Goal: Task Accomplishment & Management: Use online tool/utility

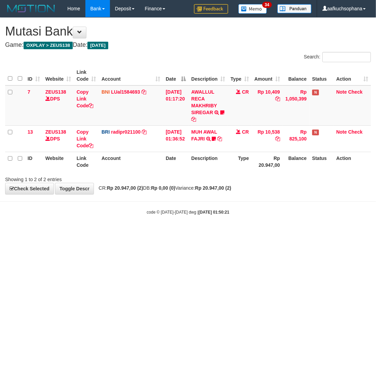
click at [187, 232] on html "Toggle navigation Home Bank Account List Load By Website Group [OXPLAY] ZEUS138…" at bounding box center [188, 116] width 376 height 232
drag, startPoint x: 109, startPoint y: 245, endPoint x: 105, endPoint y: 245, distance: 4.4
click at [108, 232] on html "Toggle navigation Home Bank Account List Load By Website Group [OXPLAY] ZEUS138…" at bounding box center [188, 116] width 376 height 232
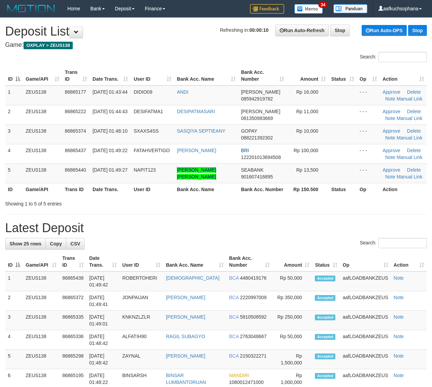
click at [362, 203] on div "Showing 1 to 5 of 5 entries" at bounding box center [216, 203] width 432 height 10
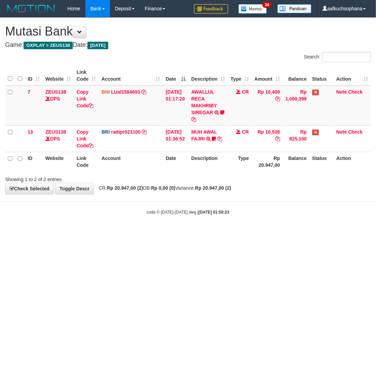
click at [127, 232] on html "Toggle navigation Home Bank Account List Load By Website Group [OXPLAY] ZEUS138…" at bounding box center [188, 116] width 376 height 232
drag, startPoint x: 127, startPoint y: 260, endPoint x: 127, endPoint y: 254, distance: 5.8
click at [127, 232] on html "Toggle navigation Home Bank Account List Load By Website Group [OXPLAY] ZEUS138…" at bounding box center [188, 116] width 376 height 232
click at [174, 232] on html "Toggle navigation Home Bank Account List Load By Website Group [OXPLAY] ZEUS138…" at bounding box center [188, 116] width 376 height 232
drag, startPoint x: 174, startPoint y: 273, endPoint x: 158, endPoint y: 257, distance: 22.2
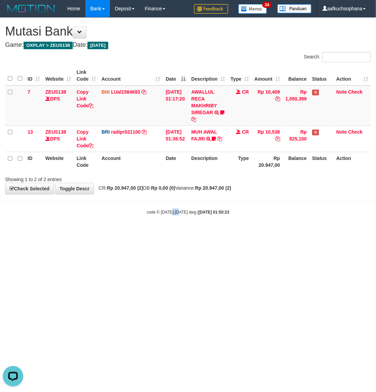
click at [173, 232] on html "Toggle navigation Home Bank Account List Load By Website Group [OXPLAY] ZEUS138…" at bounding box center [188, 116] width 376 height 232
drag, startPoint x: 124, startPoint y: 249, endPoint x: 119, endPoint y: 263, distance: 15.2
click at [119, 232] on html "Toggle navigation Home Bank Account List Load By Website Group [OXPLAY] ZEUS138…" at bounding box center [188, 116] width 376 height 232
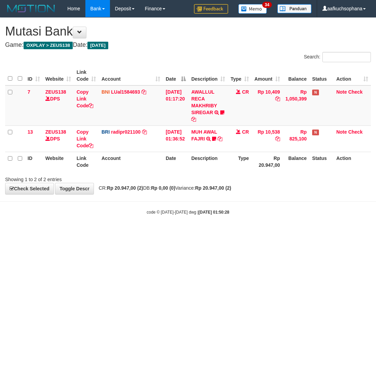
click at [187, 232] on html "Toggle navigation Home Bank Account List Load By Website Group [OXPLAY] ZEUS138…" at bounding box center [188, 116] width 376 height 232
drag, startPoint x: 238, startPoint y: 248, endPoint x: 373, endPoint y: 233, distance: 136.2
click at [245, 232] on html "Toggle navigation Home Bank Account List Load By Website Group [OXPLAY] ZEUS138…" at bounding box center [188, 116] width 376 height 232
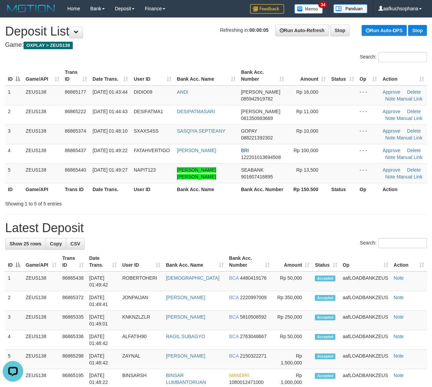
drag, startPoint x: 371, startPoint y: 212, endPoint x: 438, endPoint y: 228, distance: 68.3
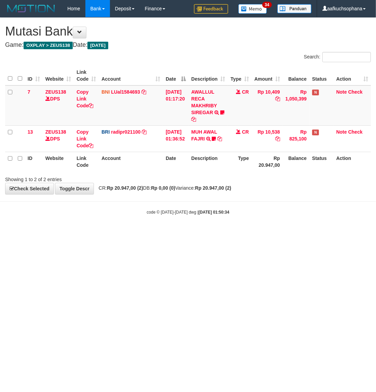
click at [91, 232] on html "Toggle navigation Home Bank Account List Load By Website Group [OXPLAY] ZEUS138…" at bounding box center [188, 116] width 376 height 232
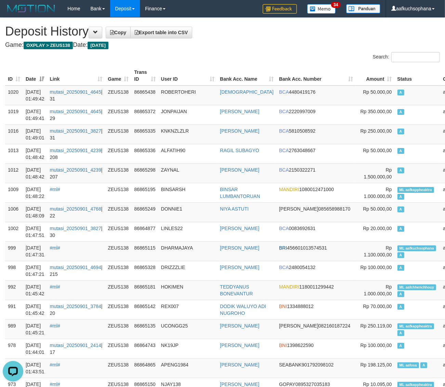
click at [252, 46] on h4 "Game: OXPLAY > ZEUS138 Date: Today" at bounding box center [222, 45] width 434 height 7
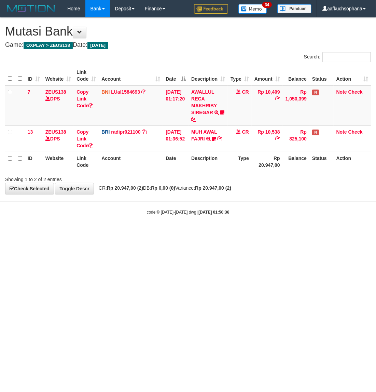
click at [139, 232] on html "Toggle navigation Home Bank Account List Load By Website Group [OXPLAY] ZEUS138…" at bounding box center [188, 116] width 376 height 232
click at [134, 232] on html "Toggle navigation Home Bank Account List Load By Website Group [OXPLAY] ZEUS138…" at bounding box center [188, 116] width 376 height 232
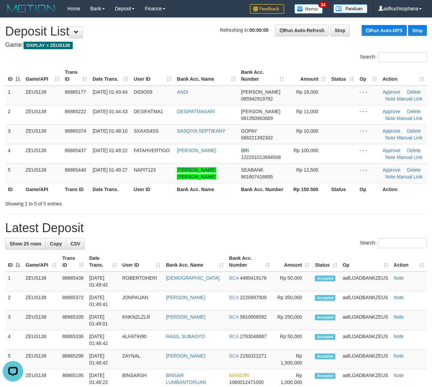
drag, startPoint x: 339, startPoint y: 211, endPoint x: 437, endPoint y: 228, distance: 98.9
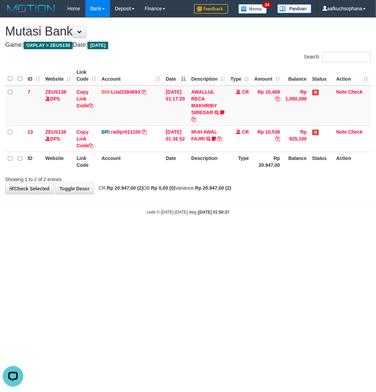
click at [132, 232] on html "Toggle navigation Home Bank Account List Load By Website Group [OXPLAY] ZEUS138…" at bounding box center [188, 116] width 376 height 232
drag, startPoint x: 163, startPoint y: 238, endPoint x: 156, endPoint y: 241, distance: 7.2
click at [158, 232] on html "Toggle navigation Home Bank Account List Load By Website Group [OXPLAY] ZEUS138…" at bounding box center [188, 116] width 376 height 232
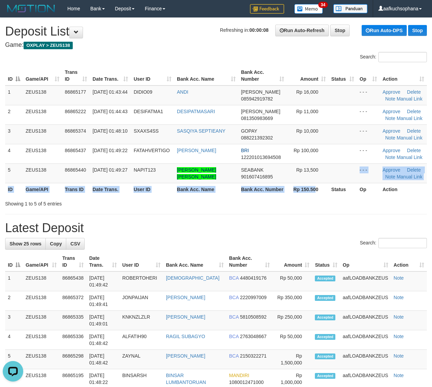
click at [317, 184] on table "ID Game/API Trans ID Date Trans. User ID Bank Acc. Name Bank Acc. Number Amount…" at bounding box center [216, 131] width 422 height 130
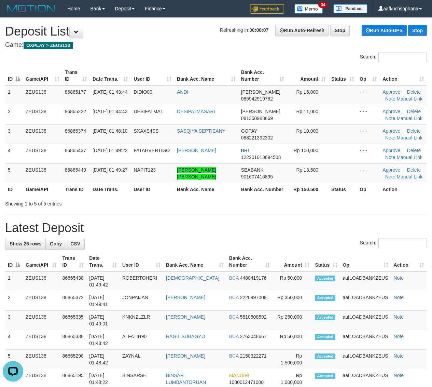
click at [357, 204] on div "Showing 1 to 5 of 5 entries" at bounding box center [216, 203] width 432 height 10
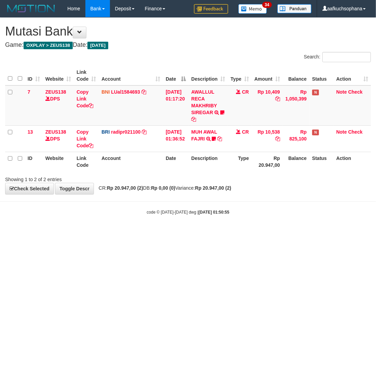
drag, startPoint x: 115, startPoint y: 255, endPoint x: 111, endPoint y: 259, distance: 6.0
click at [113, 232] on html "Toggle navigation Home Bank Account List Load By Website Group [OXPLAY] ZEUS138…" at bounding box center [188, 116] width 376 height 232
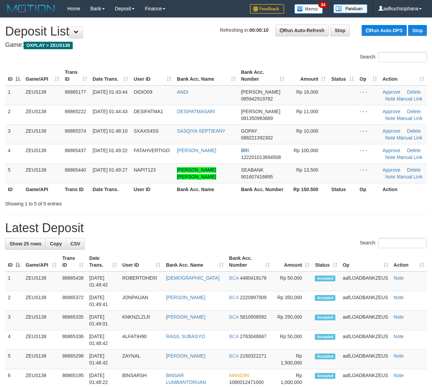
drag, startPoint x: 298, startPoint y: 198, endPoint x: 375, endPoint y: 204, distance: 76.8
click at [300, 198] on div "Showing 1 to 5 of 5 entries" at bounding box center [216, 203] width 432 height 10
drag, startPoint x: 335, startPoint y: 219, endPoint x: 339, endPoint y: 219, distance: 3.4
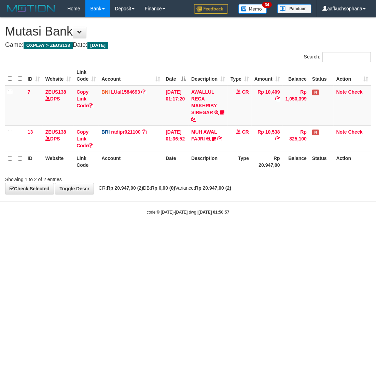
click at [68, 232] on html "Toggle navigation Home Bank Account List Load By Website Group [OXPLAY] ZEUS138…" at bounding box center [188, 116] width 376 height 232
drag, startPoint x: 120, startPoint y: 292, endPoint x: 108, endPoint y: 301, distance: 14.8
click at [108, 232] on html "Toggle navigation Home Bank Account List Load By Website Group [OXPLAY] ZEUS138…" at bounding box center [188, 116] width 376 height 232
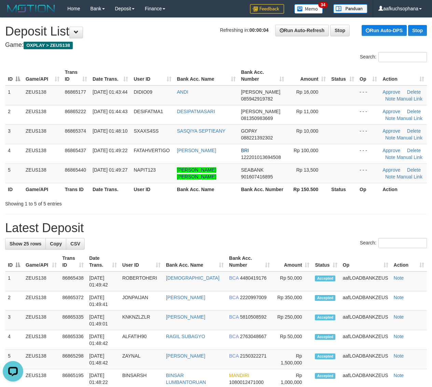
drag, startPoint x: 355, startPoint y: 221, endPoint x: 438, endPoint y: 228, distance: 83.0
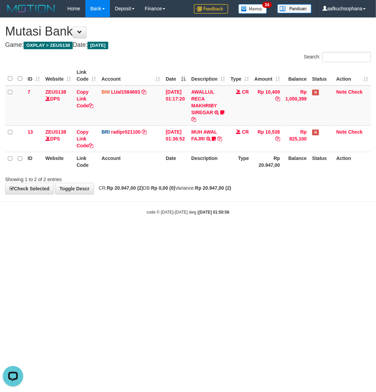
click at [97, 232] on html "Toggle navigation Home Bank Account List Load By Website Group [OXPLAY] ZEUS138…" at bounding box center [188, 116] width 376 height 232
click at [96, 232] on html "Toggle navigation Home Bank Account List Load By Website Group [OXPLAY] ZEUS138…" at bounding box center [188, 116] width 376 height 232
click at [128, 232] on html "Toggle navigation Home Bank Account List Load By Website Group [OXPLAY] ZEUS138…" at bounding box center [188, 116] width 376 height 232
drag, startPoint x: 108, startPoint y: 272, endPoint x: 2, endPoint y: 240, distance: 111.3
click at [105, 232] on html "Toggle navigation Home Bank Account List Load By Website Group [OXPLAY] ZEUS138…" at bounding box center [188, 116] width 376 height 232
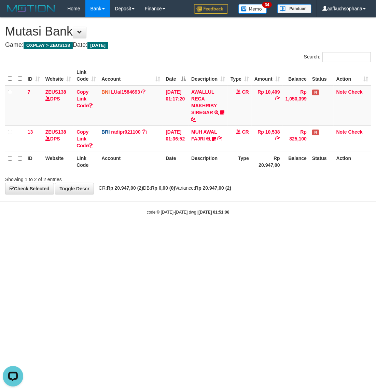
drag, startPoint x: 106, startPoint y: 256, endPoint x: 75, endPoint y: 79, distance: 179.7
click at [107, 232] on html "Toggle navigation Home Bank Account List Load By Website Group [OXPLAY] ZEUS138…" at bounding box center [188, 116] width 376 height 232
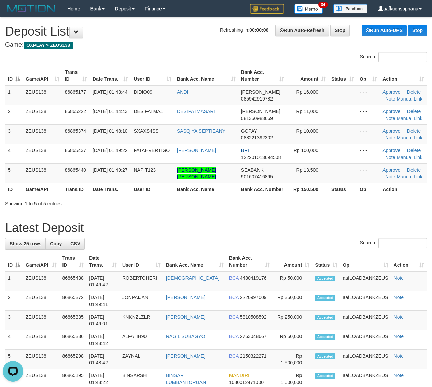
click at [324, 206] on div "Showing 1 to 5 of 5 entries" at bounding box center [216, 203] width 432 height 10
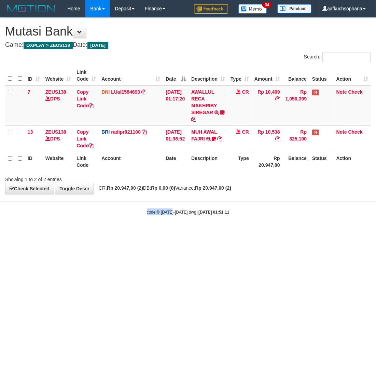
click at [172, 232] on html "Toggle navigation Home Bank Account List Load By Website Group [OXPLAY] ZEUS138…" at bounding box center [188, 116] width 376 height 232
click at [156, 232] on html "Toggle navigation Home Bank Account List Load By Website Group [OXPLAY] ZEUS138…" at bounding box center [188, 116] width 376 height 232
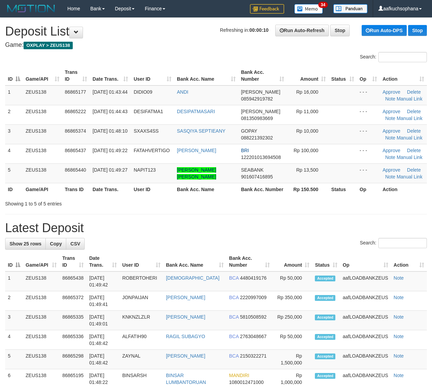
drag, startPoint x: 0, startPoint y: 0, endPoint x: 301, endPoint y: 206, distance: 364.8
drag, startPoint x: 387, startPoint y: 216, endPoint x: 437, endPoint y: 218, distance: 50.6
drag, startPoint x: 334, startPoint y: 226, endPoint x: 434, endPoint y: 226, distance: 100.1
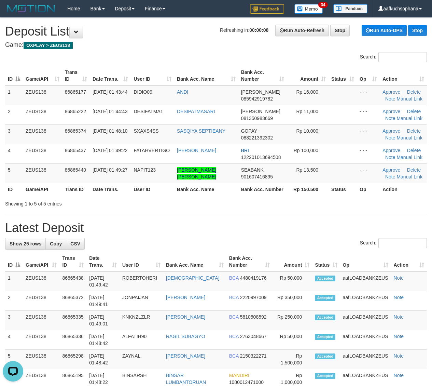
click at [337, 227] on h1 "Latest Deposit" at bounding box center [216, 228] width 422 height 14
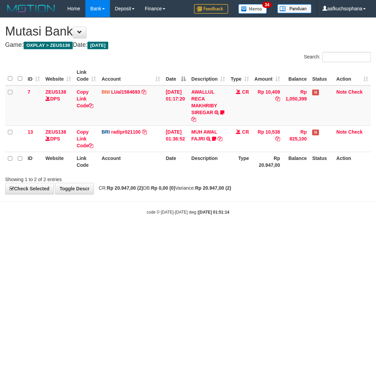
click at [129, 232] on html "Toggle navigation Home Bank Account List Load By Website Group [OXPLAY] ZEUS138…" at bounding box center [188, 116] width 376 height 232
click at [110, 232] on html "Toggle navigation Home Bank Account List Load By Website Group [OXPLAY] ZEUS138…" at bounding box center [188, 116] width 376 height 232
drag, startPoint x: 109, startPoint y: 254, endPoint x: 94, endPoint y: 245, distance: 17.5
click at [104, 232] on html "Toggle navigation Home Bank Account List Load By Website Group [OXPLAY] ZEUS138…" at bounding box center [188, 116] width 376 height 232
click at [142, 232] on html "Toggle navigation Home Bank Account List Load By Website Group [OXPLAY] ZEUS138…" at bounding box center [188, 116] width 376 height 232
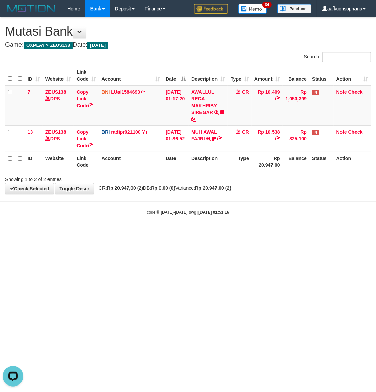
click at [142, 232] on html "Toggle navigation Home Bank Account List Load By Website Group [OXPLAY] ZEUS138…" at bounding box center [188, 116] width 376 height 232
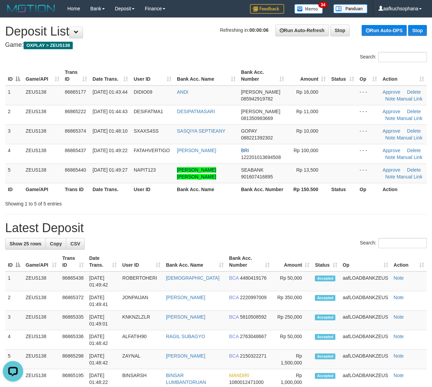
drag, startPoint x: 375, startPoint y: 212, endPoint x: 438, endPoint y: 209, distance: 62.6
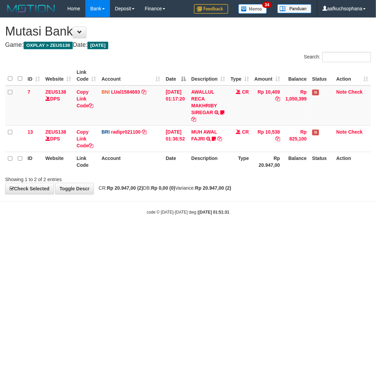
click at [186, 232] on html "Toggle navigation Home Bank Account List Load By Website Group [OXPLAY] ZEUS138…" at bounding box center [188, 116] width 376 height 232
click at [230, 232] on html "Toggle navigation Home Bank Account List Load By Website Group [OXPLAY] ZEUS138…" at bounding box center [188, 116] width 376 height 232
click at [227, 232] on html "Toggle navigation Home Bank Account List Load By Website Group [OXPLAY] ZEUS138…" at bounding box center [188, 116] width 376 height 232
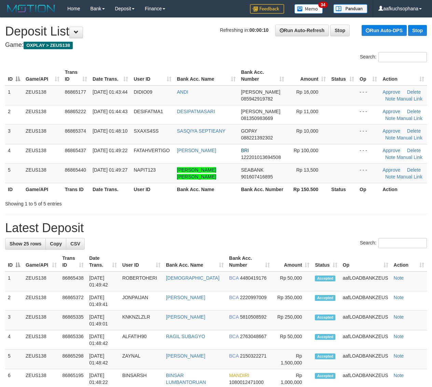
click at [364, 207] on div "Showing 1 to 5 of 5 entries" at bounding box center [216, 203] width 432 height 10
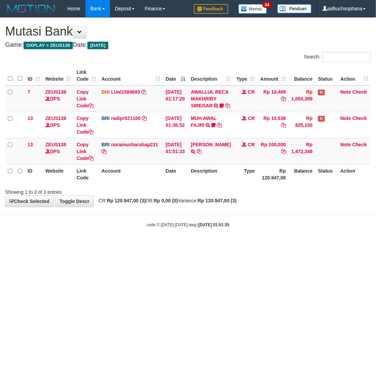
click at [117, 245] on body "Toggle navigation Home Bank Account List Load By Website Group [OXPLAY] ZEUS138…" at bounding box center [188, 122] width 376 height 245
click at [118, 228] on div "code © 2012-2018 dwg | 2025/09/01 01:51:35" at bounding box center [188, 224] width 376 height 7
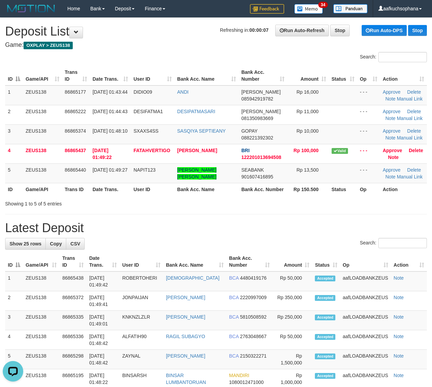
drag, startPoint x: 293, startPoint y: 206, endPoint x: 402, endPoint y: 220, distance: 109.3
click at [298, 206] on div "Showing 1 to 5 of 5 entries" at bounding box center [216, 203] width 432 height 10
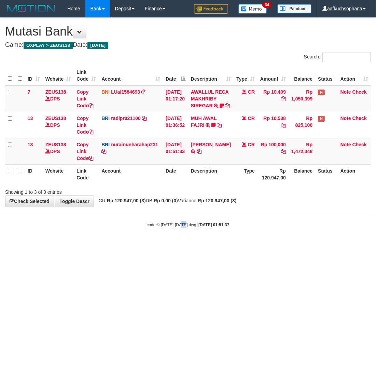
click at [186, 245] on html "Toggle navigation Home Bank Account List Load By Website Group [OXPLAY] ZEUS138…" at bounding box center [188, 122] width 376 height 245
click at [185, 245] on html "Toggle navigation Home Bank Account List Load By Website Group [OXPLAY] ZEUS138…" at bounding box center [188, 122] width 376 height 245
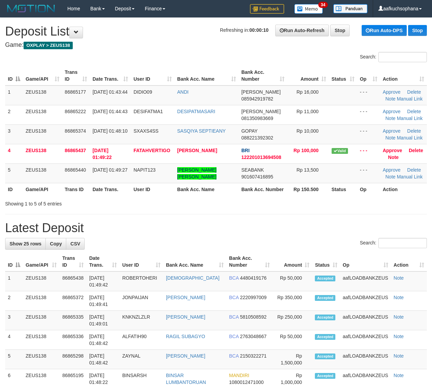
drag, startPoint x: 344, startPoint y: 220, endPoint x: 367, endPoint y: 222, distance: 23.6
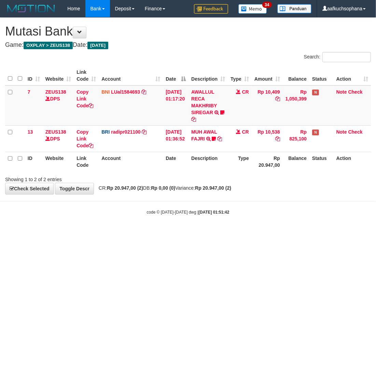
click at [189, 232] on html "Toggle navigation Home Bank Account List Load By Website Group [OXPLAY] ZEUS138…" at bounding box center [188, 116] width 376 height 232
drag, startPoint x: 189, startPoint y: 295, endPoint x: 188, endPoint y: 284, distance: 10.9
click at [188, 232] on html "Toggle navigation Home Bank Account List Load By Website Group [OXPLAY] ZEUS138…" at bounding box center [188, 116] width 376 height 232
click at [96, 232] on html "Toggle navigation Home Bank Account List Load By Website Group [OXPLAY] ZEUS138…" at bounding box center [188, 116] width 376 height 232
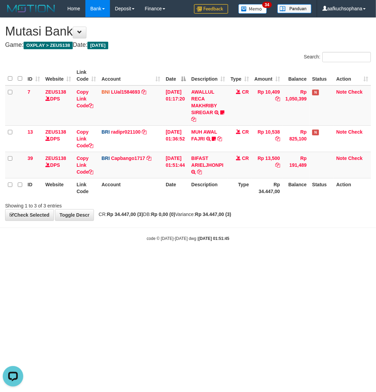
drag, startPoint x: 112, startPoint y: 273, endPoint x: 95, endPoint y: 270, distance: 17.4
click at [105, 259] on html "Toggle navigation Home Bank Account List Load By Website Group [OXPLAY] ZEUS138…" at bounding box center [188, 129] width 376 height 259
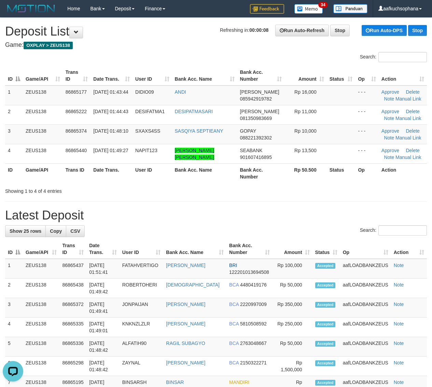
click at [368, 215] on h1 "Latest Deposit" at bounding box center [216, 215] width 422 height 14
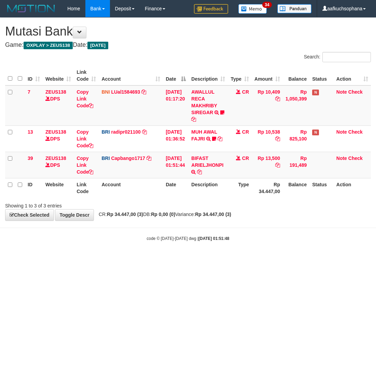
click at [168, 259] on html "Toggle navigation Home Bank Account List Load By Website Group [OXPLAY] ZEUS138…" at bounding box center [188, 129] width 376 height 259
click at [91, 171] on icon at bounding box center [91, 171] width 5 height 5
click at [91, 172] on icon at bounding box center [91, 171] width 5 height 5
drag, startPoint x: 219, startPoint y: 281, endPoint x: 242, endPoint y: 250, distance: 38.3
click at [223, 259] on html "Toggle navigation Home Bank Account List Load By Website Group [OXPLAY] ZEUS138…" at bounding box center [188, 129] width 376 height 259
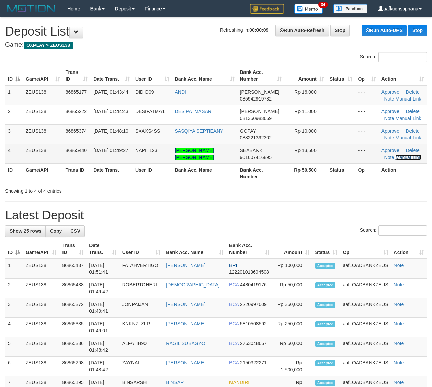
click at [399, 156] on link "Manual Link" at bounding box center [409, 156] width 26 height 5
click at [396, 154] on link "Manual Link" at bounding box center [409, 156] width 26 height 5
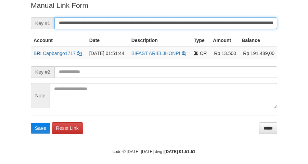
click at [31, 123] on button "Save" at bounding box center [40, 128] width 19 height 11
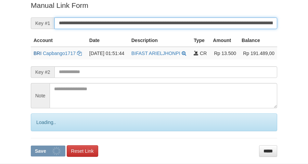
scroll to position [140, 0]
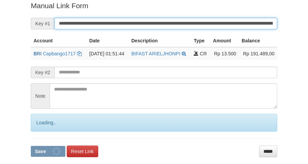
click at [31, 146] on button "Save" at bounding box center [48, 151] width 35 height 11
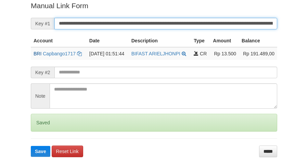
click at [31, 146] on button "Save" at bounding box center [40, 151] width 19 height 11
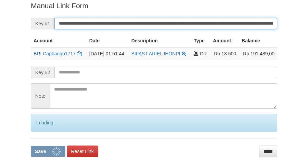
click at [31, 146] on button "Save" at bounding box center [48, 151] width 35 height 11
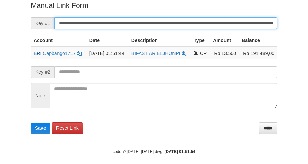
click at [31, 123] on button "Save" at bounding box center [40, 128] width 19 height 11
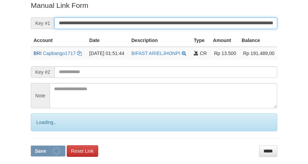
click at [31, 146] on button "Save" at bounding box center [48, 151] width 35 height 11
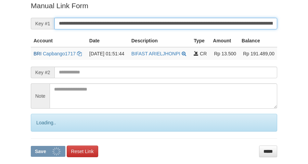
click at [31, 146] on button "Save" at bounding box center [48, 151] width 35 height 11
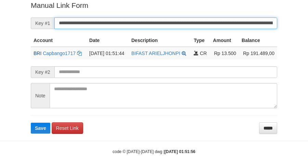
click at [31, 123] on button "Save" at bounding box center [40, 128] width 19 height 11
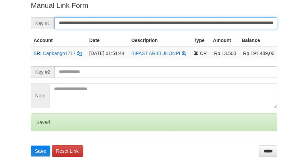
click at [31, 146] on button "Save" at bounding box center [40, 151] width 19 height 11
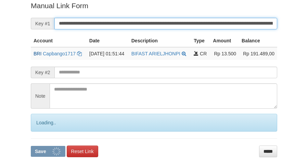
click at [31, 146] on button "Save" at bounding box center [48, 151] width 35 height 11
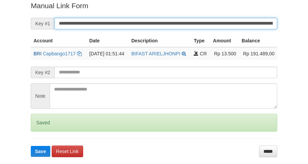
click at [31, 146] on button "Save" at bounding box center [40, 151] width 19 height 11
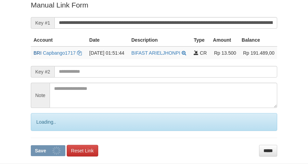
scroll to position [140, 0]
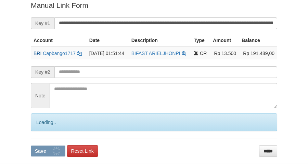
click at [31, 146] on button "Save" at bounding box center [48, 151] width 35 height 11
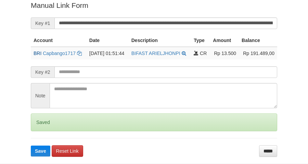
click at [31, 146] on button "Save" at bounding box center [40, 151] width 19 height 11
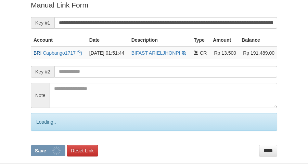
click at [31, 145] on button "Save" at bounding box center [48, 150] width 35 height 11
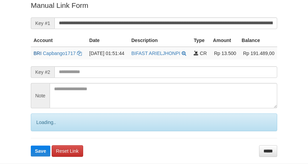
click at [31, 146] on button "Save" at bounding box center [40, 151] width 19 height 11
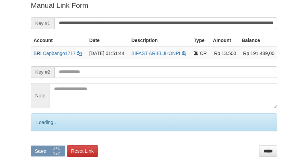
click at [31, 146] on button "Save" at bounding box center [48, 151] width 35 height 11
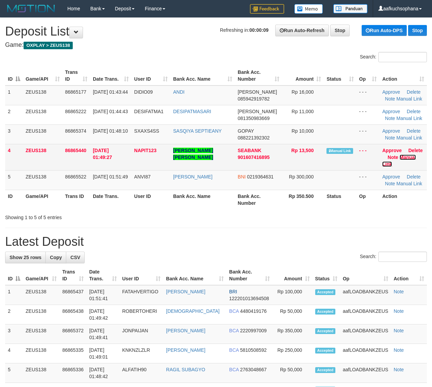
click at [409, 158] on link "Manual Link" at bounding box center [399, 160] width 34 height 12
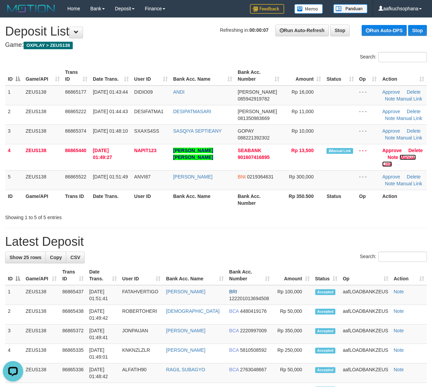
click at [382, 154] on link "Manual Link" at bounding box center [399, 160] width 34 height 12
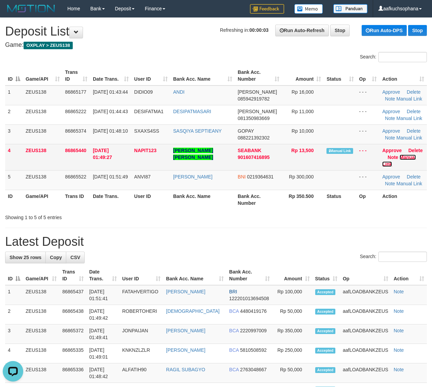
click at [403, 157] on link "Manual Link" at bounding box center [399, 160] width 34 height 12
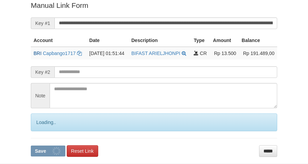
click at [31, 146] on button "Save" at bounding box center [48, 151] width 35 height 11
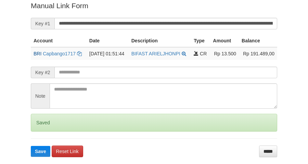
click at [31, 146] on button "Save" at bounding box center [40, 151] width 19 height 11
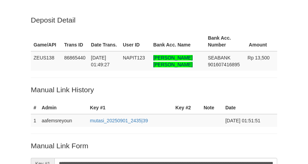
scroll to position [140, 0]
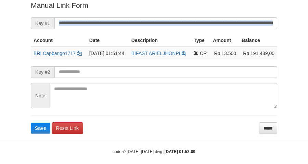
scroll to position [140, 0]
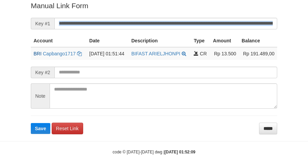
click at [214, 18] on form "**********" at bounding box center [154, 67] width 246 height 133
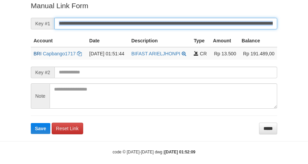
click at [31, 123] on button "Save" at bounding box center [40, 128] width 19 height 11
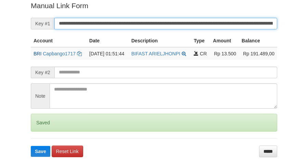
click at [219, 21] on input "**********" at bounding box center [165, 24] width 222 height 12
click at [31, 146] on button "Save" at bounding box center [40, 151] width 19 height 11
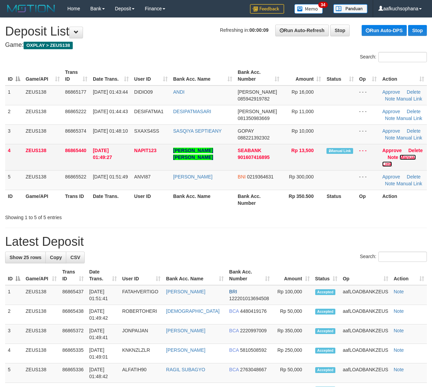
click at [406, 155] on link "Manual Link" at bounding box center [399, 160] width 34 height 12
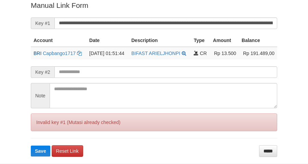
scroll to position [140, 0]
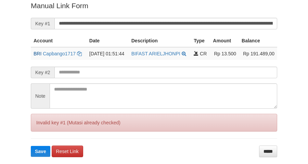
click at [171, 23] on input "**********" at bounding box center [165, 24] width 222 height 12
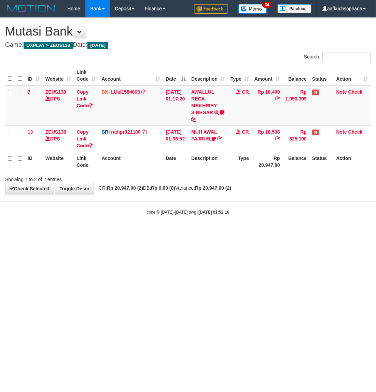
drag, startPoint x: 111, startPoint y: 260, endPoint x: 113, endPoint y: 269, distance: 9.4
click at [113, 232] on html "Toggle navigation Home Bank Account List Load By Website Group [OXPLAY] ZEUS138…" at bounding box center [188, 116] width 376 height 232
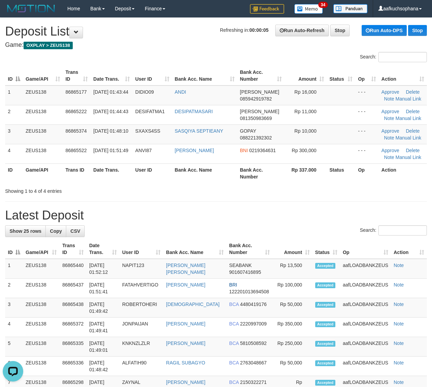
drag, startPoint x: 278, startPoint y: 190, endPoint x: 438, endPoint y: 202, distance: 160.8
click at [284, 190] on div "Showing 1 to 4 of 4 entries" at bounding box center [216, 190] width 432 height 10
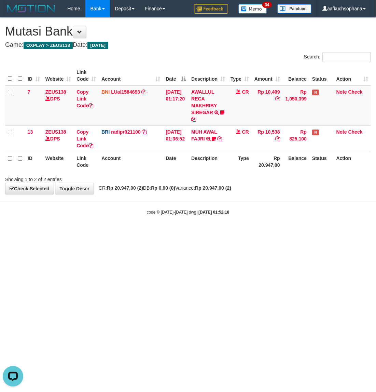
drag, startPoint x: 205, startPoint y: 196, endPoint x: 204, endPoint y: 200, distance: 3.9
click at [204, 200] on body "Toggle navigation Home Bank Account List Load By Website Group [OXPLAY] ZEUS138…" at bounding box center [188, 116] width 376 height 232
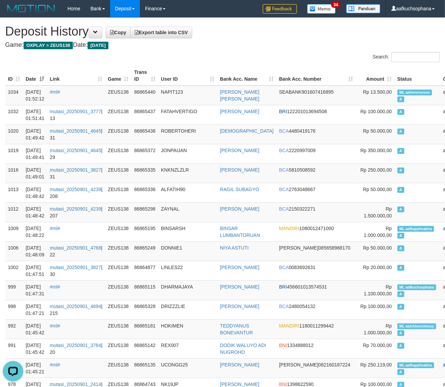
click at [238, 72] on th "Bank Acc. Name" at bounding box center [246, 75] width 59 height 19
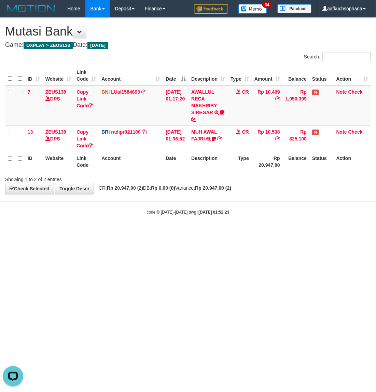
click at [108, 232] on html "Toggle navigation Home Bank Account List Load By Website Group [OXPLAY] ZEUS138…" at bounding box center [188, 116] width 376 height 232
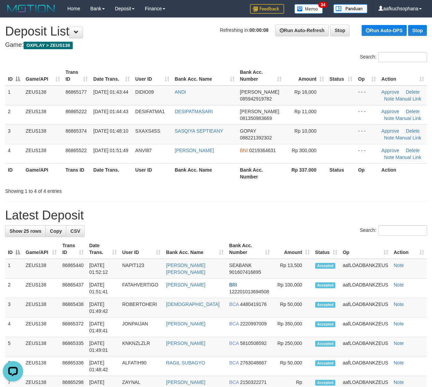
drag, startPoint x: 331, startPoint y: 203, endPoint x: 437, endPoint y: 205, distance: 105.3
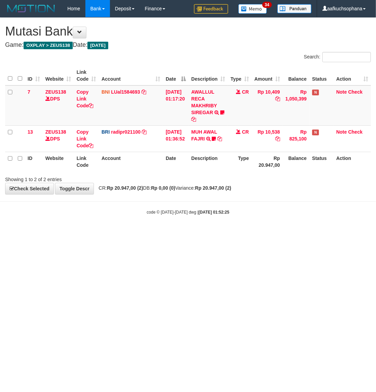
click at [221, 232] on html "Toggle navigation Home Bank Account List Load By Website Group [OXPLAY] ZEUS138…" at bounding box center [188, 116] width 376 height 232
drag, startPoint x: 218, startPoint y: 271, endPoint x: 212, endPoint y: 264, distance: 8.5
click at [218, 232] on html "Toggle navigation Home Bank Account List Load By Website Group [OXPLAY] ZEUS138…" at bounding box center [188, 116] width 376 height 232
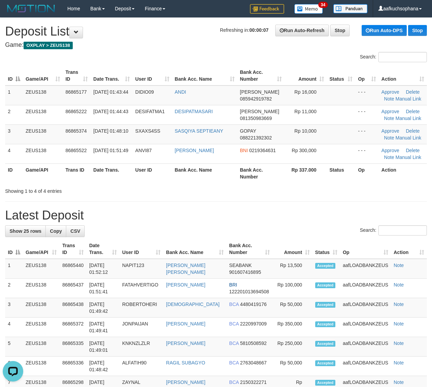
drag, startPoint x: 347, startPoint y: 192, endPoint x: 407, endPoint y: 199, distance: 60.5
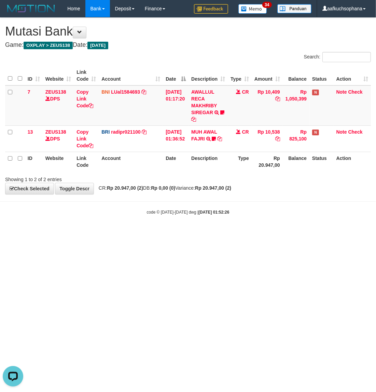
click at [136, 207] on body "Toggle navigation Home Bank Account List Load By Website Group [OXPLAY] ZEUS138…" at bounding box center [188, 116] width 376 height 232
click at [151, 232] on html "Toggle navigation Home Bank Account List Load By Website Group [OXPLAY] ZEUS138…" at bounding box center [188, 116] width 376 height 232
drag, startPoint x: 151, startPoint y: 262, endPoint x: 153, endPoint y: 250, distance: 11.5
click at [151, 232] on html "Toggle navigation Home Bank Account List Load By Website Group [OXPLAY] ZEUS138…" at bounding box center [188, 116] width 376 height 232
drag, startPoint x: 221, startPoint y: 245, endPoint x: 281, endPoint y: 226, distance: 62.9
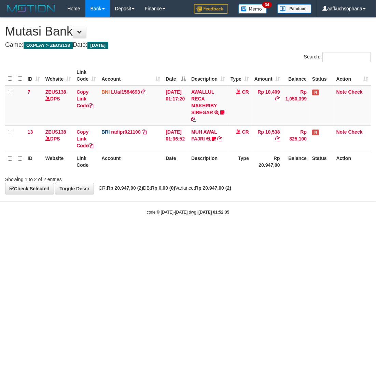
click at [221, 232] on html "Toggle navigation Home Bank Account List Load By Website Group [OXPLAY] ZEUS138…" at bounding box center [188, 116] width 376 height 232
drag, startPoint x: 248, startPoint y: 228, endPoint x: 249, endPoint y: 234, distance: 7.0
click at [250, 232] on html "Toggle navigation Home Bank Account List Load By Website Group [OXPLAY] ZEUS138…" at bounding box center [188, 116] width 376 height 232
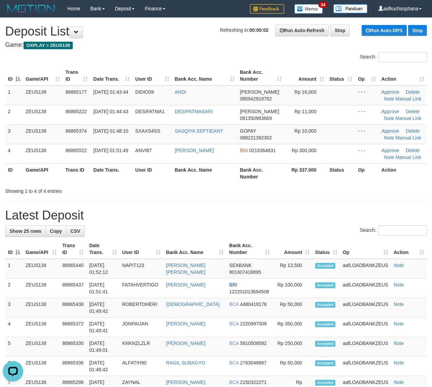
click at [346, 192] on div "Showing 1 to 4 of 4 entries" at bounding box center [216, 190] width 432 height 10
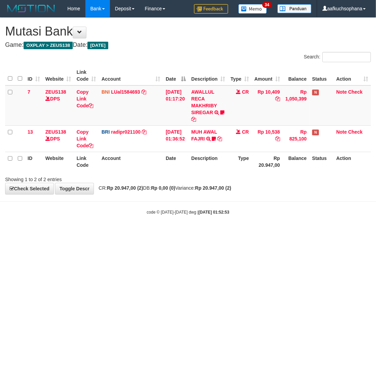
click at [239, 232] on html "Toggle navigation Home Bank Account List Load By Website Group [OXPLAY] ZEUS138…" at bounding box center [188, 116] width 376 height 232
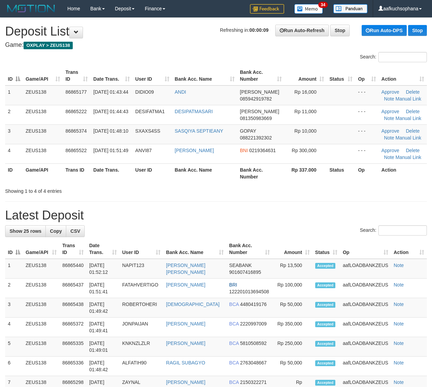
click at [363, 194] on div "Showing 1 to 4 of 4 entries" at bounding box center [216, 190] width 432 height 10
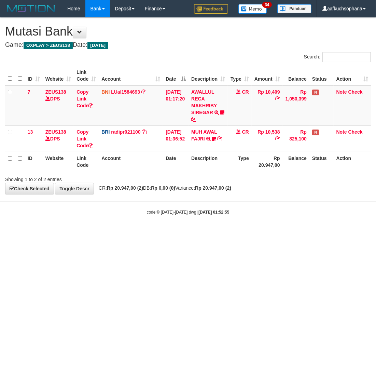
click at [118, 231] on body "Toggle navigation Home Bank Account List Load By Website Group [OXPLAY] ZEUS138…" at bounding box center [188, 116] width 376 height 232
click at [116, 227] on body "Toggle navigation Home Bank Account List Load By Website Group [OXPLAY] ZEUS138…" at bounding box center [188, 116] width 376 height 232
click at [114, 226] on body "Toggle navigation Home Bank Account List Load By Website Group [OXPLAY] ZEUS138…" at bounding box center [188, 116] width 376 height 232
click at [116, 232] on body "Toggle navigation Home Bank Account List Load By Website Group [OXPLAY] ZEUS138…" at bounding box center [188, 116] width 376 height 232
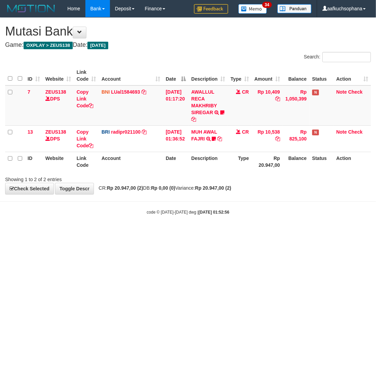
click at [120, 232] on html "Toggle navigation Home Bank Account List Load By Website Group [OXPLAY] ZEUS138…" at bounding box center [188, 116] width 376 height 232
click at [121, 232] on html "Toggle navigation Home Bank Account List Load By Website Group [OXPLAY] ZEUS138…" at bounding box center [188, 116] width 376 height 232
click at [122, 232] on html "Toggle navigation Home Bank Account List Load By Website Group [OXPLAY] ZEUS138…" at bounding box center [188, 116] width 376 height 232
click at [120, 232] on html "Toggle navigation Home Bank Account List Load By Website Group [OXPLAY] ZEUS138…" at bounding box center [188, 116] width 376 height 232
click at [119, 232] on html "Toggle navigation Home Bank Account List Load By Website Group [OXPLAY] ZEUS138…" at bounding box center [188, 116] width 376 height 232
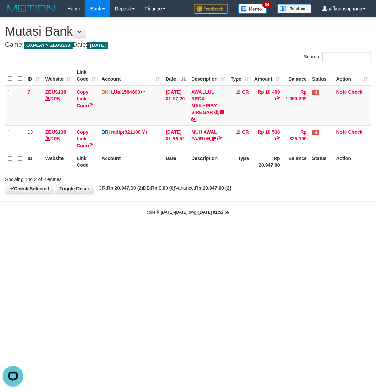
click at [118, 232] on html "Toggle navigation Home Bank Account List Load By Website Group [OXPLAY] ZEUS138…" at bounding box center [188, 116] width 376 height 232
click at [117, 232] on html "Toggle navigation Home Bank Account List Load By Website Group [OXPLAY] ZEUS138…" at bounding box center [188, 116] width 376 height 232
click at [113, 232] on html "Toggle navigation Home Bank Account List Load By Website Group [OXPLAY] ZEUS138…" at bounding box center [188, 116] width 376 height 232
click at [110, 232] on html "Toggle navigation Home Bank Account List Load By Website Group [OXPLAY] ZEUS138…" at bounding box center [188, 116] width 376 height 232
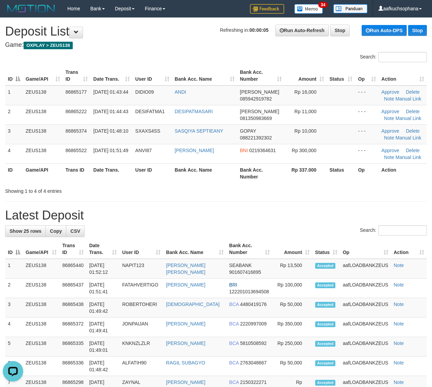
click at [359, 216] on h1 "Latest Deposit" at bounding box center [216, 215] width 422 height 14
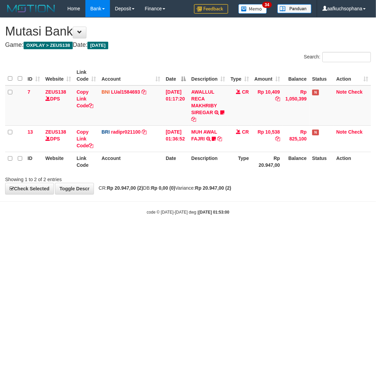
click at [261, 232] on html "Toggle navigation Home Bank Account List Load By Website Group [OXPLAY] ZEUS138…" at bounding box center [188, 116] width 376 height 232
drag, startPoint x: 245, startPoint y: 231, endPoint x: 240, endPoint y: 226, distance: 7.5
click at [244, 231] on body "Toggle navigation Home Bank Account List Load By Website Group [OXPLAY] ZEUS138…" at bounding box center [188, 116] width 376 height 232
drag, startPoint x: 225, startPoint y: 325, endPoint x: 212, endPoint y: 324, distance: 12.4
click at [220, 232] on html "Toggle navigation Home Bank Account List Load By Website Group [OXPLAY] ZEUS138…" at bounding box center [188, 116] width 376 height 232
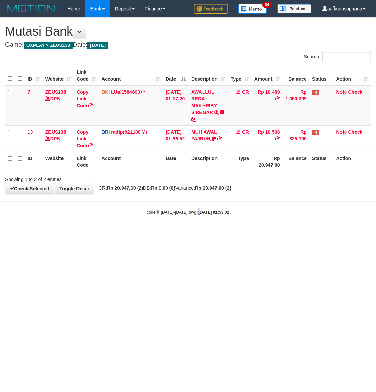
click at [193, 232] on html "Toggle navigation Home Bank Account List Load By Website Group [OXPLAY] ZEUS138…" at bounding box center [188, 116] width 376 height 232
click at [185, 232] on html "Toggle navigation Home Bank Account List Load By Website Group [OXPLAY] ZEUS138…" at bounding box center [188, 116] width 376 height 232
drag, startPoint x: 151, startPoint y: 263, endPoint x: 149, endPoint y: 267, distance: 4.9
click at [149, 232] on html "Toggle navigation Home Bank Account List Load By Website Group [OXPLAY] ZEUS138…" at bounding box center [188, 116] width 376 height 232
click at [123, 232] on html "Toggle navigation Home Bank Account List Load By Website Group [OXPLAY] ZEUS138…" at bounding box center [188, 116] width 376 height 232
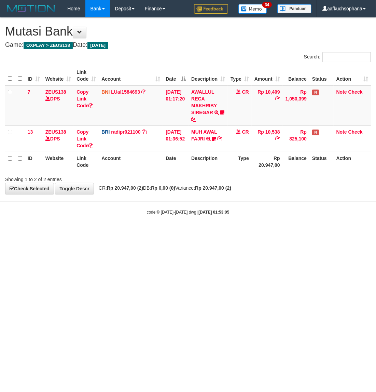
click at [98, 232] on html "Toggle navigation Home Bank Account List Load By Website Group [OXPLAY] ZEUS138…" at bounding box center [188, 116] width 376 height 232
click at [96, 232] on html "Toggle navigation Home Bank Account List Load By Website Group [OXPLAY] ZEUS138…" at bounding box center [188, 116] width 376 height 232
drag, startPoint x: 91, startPoint y: 295, endPoint x: 87, endPoint y: 298, distance: 4.9
click at [88, 232] on html "Toggle navigation Home Bank Account List Load By Website Group [OXPLAY] ZEUS138…" at bounding box center [188, 116] width 376 height 232
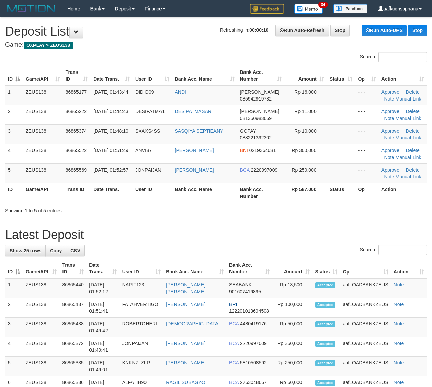
drag, startPoint x: 292, startPoint y: 233, endPoint x: 289, endPoint y: 235, distance: 4.2
click at [289, 235] on h1 "Latest Deposit" at bounding box center [216, 235] width 422 height 14
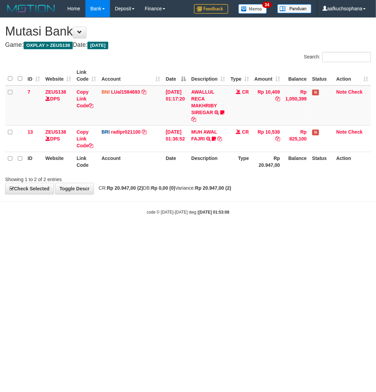
drag, startPoint x: 102, startPoint y: 259, endPoint x: 108, endPoint y: 259, distance: 5.8
click at [108, 232] on html "Toggle navigation Home Bank Account List Load By Website Group [OXPLAY] ZEUS138…" at bounding box center [188, 116] width 376 height 232
drag, startPoint x: 182, startPoint y: 242, endPoint x: 131, endPoint y: 240, distance: 51.6
click at [181, 232] on html "Toggle navigation Home Bank Account List Load By Website Group [OXPLAY] ZEUS138…" at bounding box center [188, 116] width 376 height 232
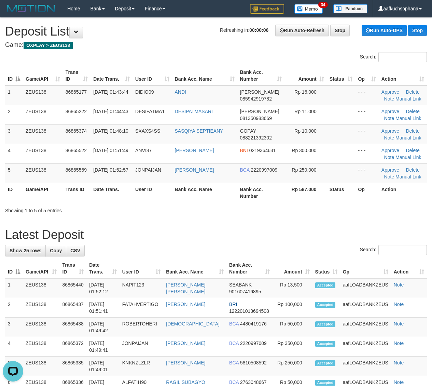
drag, startPoint x: 327, startPoint y: 205, endPoint x: 434, endPoint y: 215, distance: 107.0
click at [329, 205] on div "Showing 1 to 5 of 5 entries" at bounding box center [216, 209] width 432 height 10
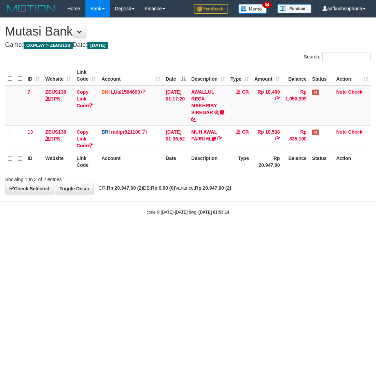
click at [92, 232] on html "Toggle navigation Home Bank Account List Load By Website Group [OXPLAY] ZEUS138…" at bounding box center [188, 116] width 376 height 232
click at [93, 232] on html "Toggle navigation Home Bank Account List Load By Website Group [OXPLAY] ZEUS138…" at bounding box center [188, 116] width 376 height 232
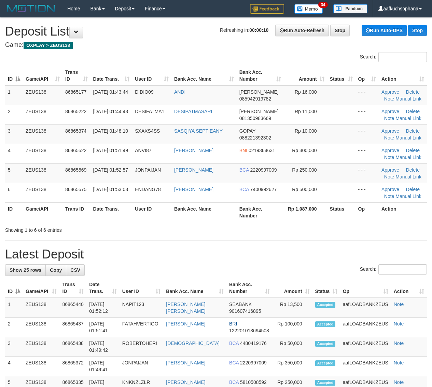
click at [349, 223] on div "ID Game/API Trans ID Date Trans. User ID Bank Acc. Name Bank Acc. Number Amount…" at bounding box center [216, 144] width 432 height 160
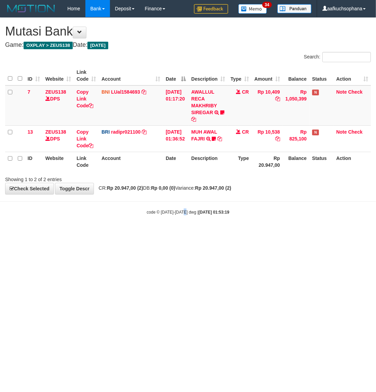
click at [185, 232] on html "Toggle navigation Home Bank Account List Load By Website Group [OXPLAY] ZEUS138…" at bounding box center [188, 116] width 376 height 232
drag, startPoint x: 225, startPoint y: 331, endPoint x: 202, endPoint y: 319, distance: 26.5
click at [225, 232] on html "Toggle navigation Home Bank Account List Load By Website Group [OXPLAY] ZEUS138…" at bounding box center [188, 116] width 376 height 232
drag, startPoint x: 202, startPoint y: 319, endPoint x: 189, endPoint y: 309, distance: 16.1
click at [197, 232] on html "Toggle navigation Home Bank Account List Load By Website Group [OXPLAY] ZEUS138…" at bounding box center [188, 116] width 376 height 232
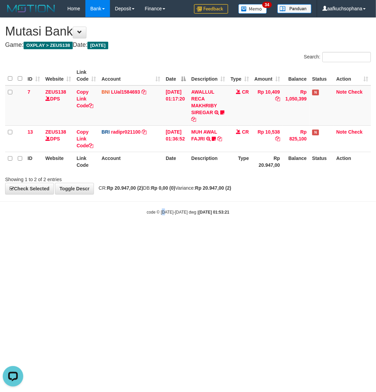
click at [163, 232] on html "Toggle navigation Home Bank Account List Load By Website Group [OXPLAY] ZEUS138…" at bounding box center [188, 116] width 376 height 232
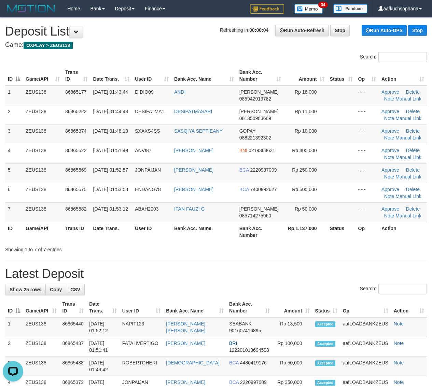
drag, startPoint x: 329, startPoint y: 251, endPoint x: 436, endPoint y: 255, distance: 106.7
click at [339, 252] on div "Showing 1 to 7 of 7 entries" at bounding box center [216, 248] width 432 height 10
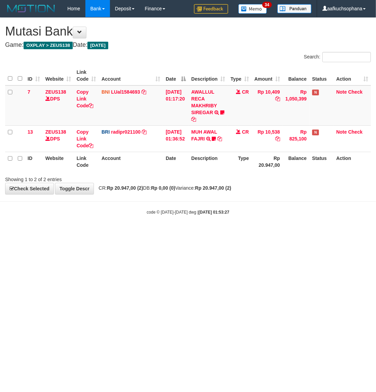
drag, startPoint x: 138, startPoint y: 250, endPoint x: 137, endPoint y: 247, distance: 3.8
click at [138, 232] on html "Toggle navigation Home Bank Account List Load By Website Group [OXPLAY] ZEUS138…" at bounding box center [188, 116] width 376 height 232
click at [216, 232] on html "Toggle navigation Home Bank Account List Load By Website Group [OXPLAY] ZEUS138…" at bounding box center [188, 116] width 376 height 232
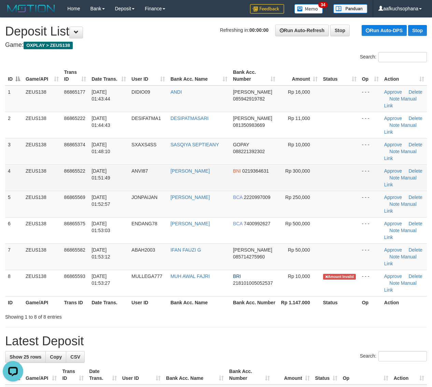
click at [331, 181] on td at bounding box center [340, 177] width 39 height 26
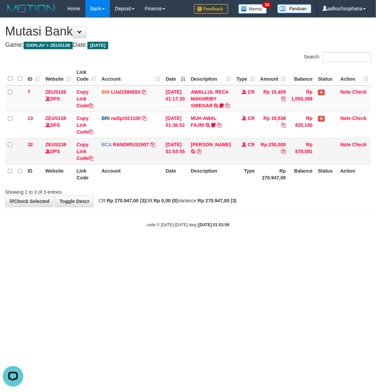
click at [197, 164] on td "[PERSON_NAME] TRSF E-BANKING CR 0109/FTSCY/WS95031 250000.00[PERSON_NAME]" at bounding box center [210, 151] width 45 height 26
click at [199, 154] on icon at bounding box center [199, 151] width 5 height 5
click at [91, 245] on html "Toggle navigation Home Bank Account List Load By Website Group [OXPLAY] ZEUS138…" at bounding box center [188, 122] width 376 height 245
click at [249, 245] on html "Toggle navigation Home Bank Account List Load By Website Group [OXPLAY] ZEUS138…" at bounding box center [188, 122] width 376 height 245
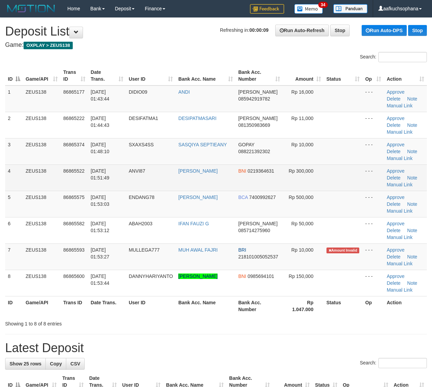
click at [347, 187] on td at bounding box center [343, 177] width 39 height 26
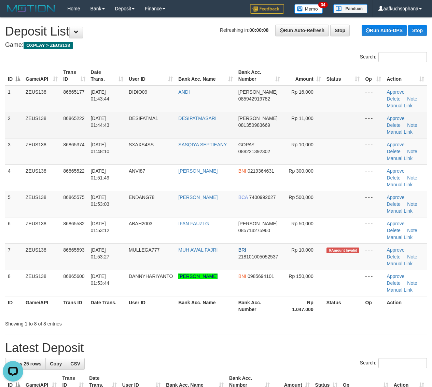
click at [359, 133] on tr "2 ZEUS138 86865222 01/09/2025 01:44:43 DESIFATMA1 DESIPATMASARI DANA 0813509836…" at bounding box center [216, 125] width 422 height 26
click at [347, 135] on td at bounding box center [343, 125] width 39 height 26
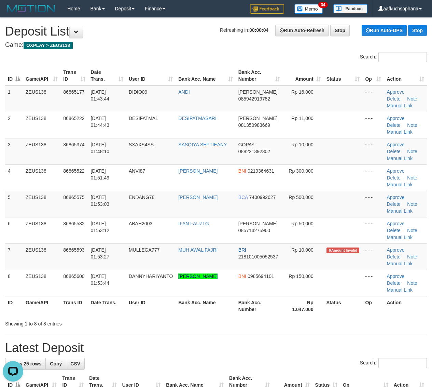
drag, startPoint x: 332, startPoint y: 189, endPoint x: 436, endPoint y: 218, distance: 108.5
click at [339, 192] on tbody "1 ZEUS138 86865177 01/09/2025 01:43:44 DIDIO09 ANDI DANA 085942919782 Rp 16,000…" at bounding box center [216, 190] width 422 height 211
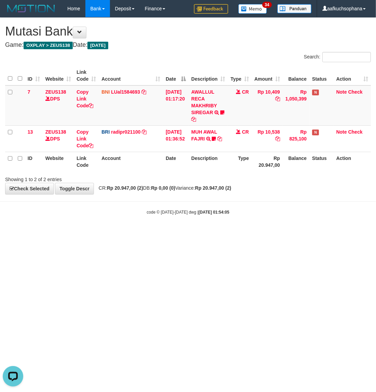
click at [184, 232] on html "Toggle navigation Home Bank Account List Load By Website Group [OXPLAY] ZEUS138…" at bounding box center [188, 116] width 376 height 232
drag, startPoint x: 172, startPoint y: 291, endPoint x: 93, endPoint y: 265, distance: 82.6
click at [168, 232] on html "Toggle navigation Home Bank Account List Load By Website Group [OXPLAY] ZEUS138…" at bounding box center [188, 116] width 376 height 232
click at [107, 232] on html "Toggle navigation Home Bank Account List Load By Website Group [OXPLAY] ZEUS138…" at bounding box center [188, 116] width 376 height 232
click at [144, 232] on html "Toggle navigation Home Bank Account List Load By Website Group [OXPLAY] ZEUS138…" at bounding box center [188, 116] width 376 height 232
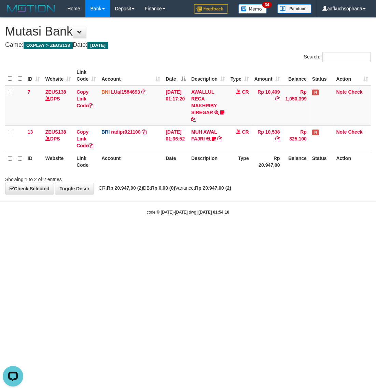
drag, startPoint x: 155, startPoint y: 274, endPoint x: 162, endPoint y: 277, distance: 6.9
click at [155, 232] on html "Toggle navigation Home Bank Account List Load By Website Group [OXPLAY] ZEUS138…" at bounding box center [188, 116] width 376 height 232
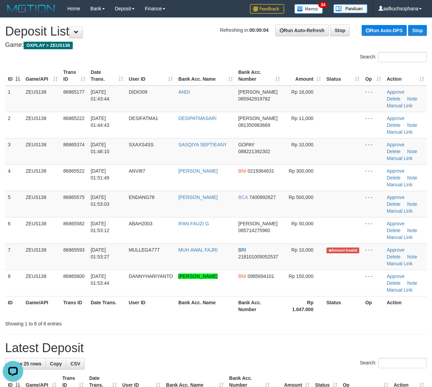
drag, startPoint x: 366, startPoint y: 167, endPoint x: 438, endPoint y: 190, distance: 75.0
click at [389, 174] on tr "4 ZEUS138 86865522 01/09/2025 01:51:49 ANVI87 ANGGER KUSUMA BNI 0219364631 Rp 3…" at bounding box center [216, 177] width 422 height 26
click at [360, 198] on td at bounding box center [343, 204] width 39 height 26
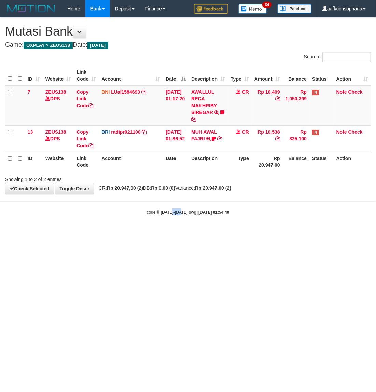
click at [181, 232] on html "Toggle navigation Home Bank Account List Load By Website Group [OXPLAY] ZEUS138…" at bounding box center [188, 116] width 376 height 232
click at [180, 232] on html "Toggle navigation Home Bank Account List Load By Website Group [OXPLAY] ZEUS138…" at bounding box center [188, 116] width 376 height 232
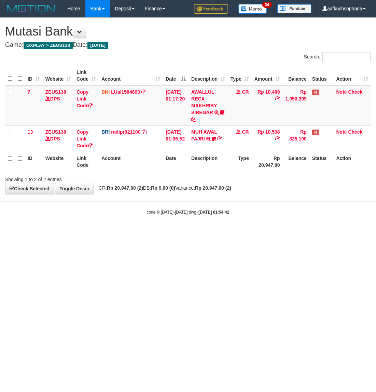
click at [134, 232] on html "Toggle navigation Home Bank Account List Load By Website Group [OXPLAY] ZEUS138…" at bounding box center [188, 116] width 376 height 232
click at [133, 232] on html "Toggle navigation Home Bank Account List Load By Website Group [OXPLAY] ZEUS138…" at bounding box center [188, 116] width 376 height 232
click at [142, 232] on html "Toggle navigation Home Bank Account List Load By Website Group [OXPLAY] ZEUS138…" at bounding box center [188, 116] width 376 height 232
drag, startPoint x: 157, startPoint y: 252, endPoint x: 161, endPoint y: 252, distance: 3.4
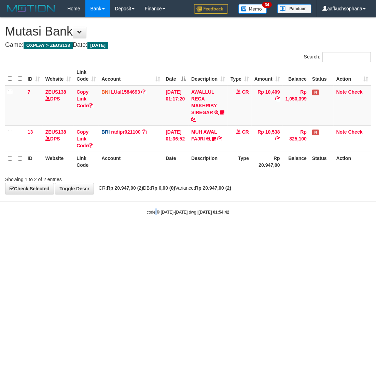
click at [160, 232] on html "Toggle navigation Home Bank Account List Load By Website Group [OXPLAY] ZEUS138…" at bounding box center [188, 116] width 376 height 232
click at [161, 232] on html "Toggle navigation Home Bank Account List Load By Website Group [OXPLAY] ZEUS138…" at bounding box center [188, 116] width 376 height 232
click at [163, 232] on html "Toggle navigation Home Bank Account List Load By Website Group [OXPLAY] ZEUS138…" at bounding box center [188, 116] width 376 height 232
click at [164, 232] on html "Toggle navigation Home Bank Account List Load By Website Group [OXPLAY] ZEUS138…" at bounding box center [188, 116] width 376 height 232
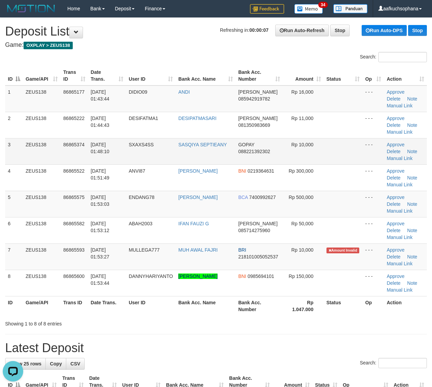
click at [370, 146] on td "- - -" at bounding box center [374, 151] width 22 height 26
click at [362, 313] on th "Status" at bounding box center [343, 305] width 39 height 19
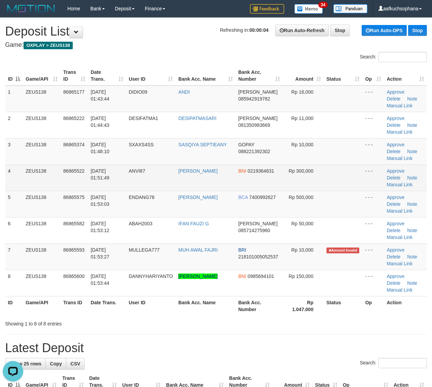
click at [337, 178] on td at bounding box center [343, 177] width 39 height 26
click at [350, 171] on td at bounding box center [343, 177] width 39 height 26
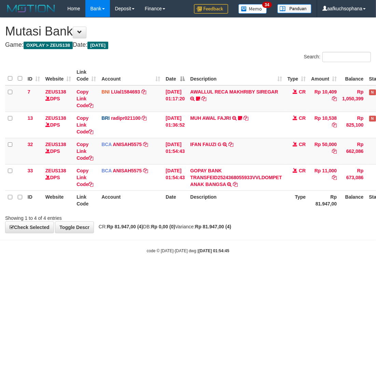
click at [178, 249] on small "code © [DATE]-[DATE] dwg | [DATE] 01:54:45" at bounding box center [188, 251] width 83 height 5
click at [233, 144] on icon at bounding box center [231, 144] width 5 height 5
click at [114, 262] on body "Toggle navigation Home Bank Account List Load By Website Group [OXPLAY] ZEUS138…" at bounding box center [188, 135] width 376 height 271
drag, startPoint x: 237, startPoint y: 300, endPoint x: 178, endPoint y: 282, distance: 62.0
click at [237, 271] on html "Toggle navigation Home Bank Account List Load By Website Group [OXPLAY] ZEUS138…" at bounding box center [188, 135] width 376 height 271
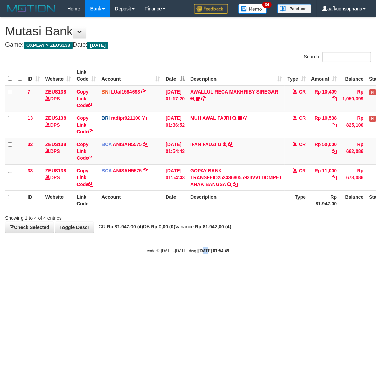
click at [200, 260] on body "Toggle navigation Home Bank Account List Load By Website Group [OXPLAY] ZEUS138…" at bounding box center [188, 135] width 376 height 271
click at [158, 261] on body "Toggle navigation Home Bank Account List Load By Website Group [OXPLAY] ZEUS138…" at bounding box center [188, 135] width 376 height 271
click at [157, 262] on body "Toggle navigation Home Bank Account List Load By Website Group [OXPLAY] ZEUS138…" at bounding box center [188, 135] width 376 height 271
click at [273, 271] on html "Toggle navigation Home Bank Account List Load By Website Group [OXPLAY] ZEUS138…" at bounding box center [188, 135] width 376 height 271
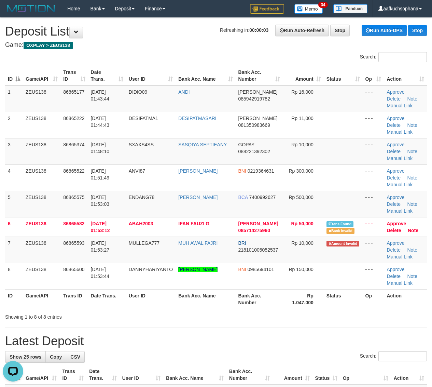
click at [359, 303] on th "Status" at bounding box center [343, 298] width 39 height 19
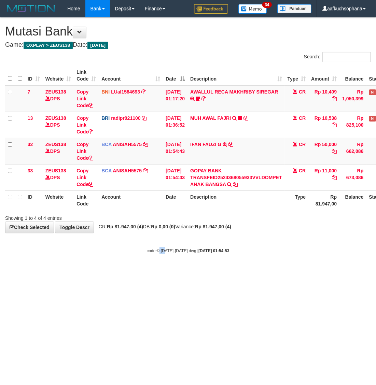
click at [165, 271] on html "Toggle navigation Home Bank Account List Load By Website Group [OXPLAY] ZEUS138…" at bounding box center [188, 135] width 376 height 271
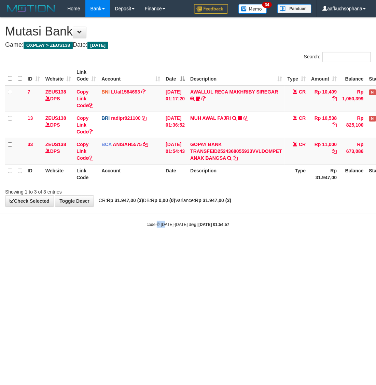
click at [165, 245] on html "Toggle navigation Home Bank Account List Load By Website Group [OXPLAY] ZEUS138…" at bounding box center [188, 122] width 376 height 245
drag, startPoint x: 175, startPoint y: 274, endPoint x: 175, endPoint y: 284, distance: 9.6
click at [175, 245] on html "Toggle navigation Home Bank Account List Load By Website Group [OXPLAY] ZEUS138…" at bounding box center [188, 122] width 376 height 245
click at [141, 245] on html "Toggle navigation Home Bank Account List Load By Website Group [OXPLAY] ZEUS138…" at bounding box center [188, 122] width 376 height 245
click at [144, 245] on html "Toggle navigation Home Bank Account List Load By Website Group [OXPLAY] ZEUS138…" at bounding box center [188, 122] width 376 height 245
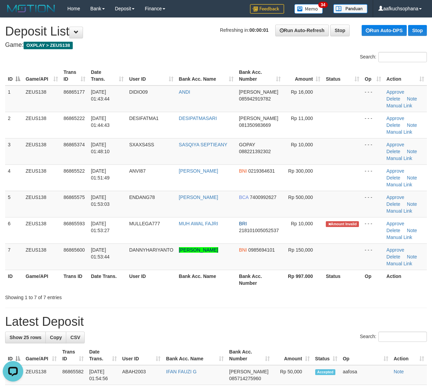
click at [263, 284] on th "Bank Acc. Number" at bounding box center [259, 279] width 47 height 19
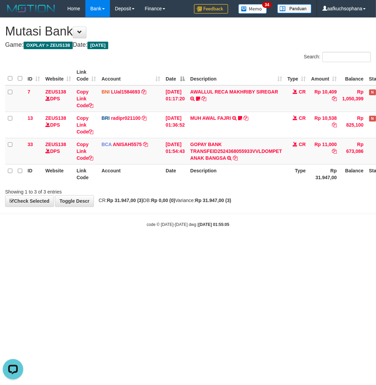
drag, startPoint x: 65, startPoint y: 260, endPoint x: 48, endPoint y: 272, distance: 21.1
click at [45, 245] on html "Toggle navigation Home Bank Account List Load By Website Group [OXPLAY] ZEUS138…" at bounding box center [188, 122] width 376 height 245
click at [103, 239] on body "Toggle navigation Home Bank Account List Load By Website Group [OXPLAY] ZEUS138…" at bounding box center [188, 122] width 376 height 245
click at [39, 245] on html "Toggle navigation Home Bank Account List Load By Website Group [OXPLAY] ZEUS138…" at bounding box center [188, 122] width 376 height 245
drag, startPoint x: 203, startPoint y: 292, endPoint x: 214, endPoint y: 291, distance: 10.3
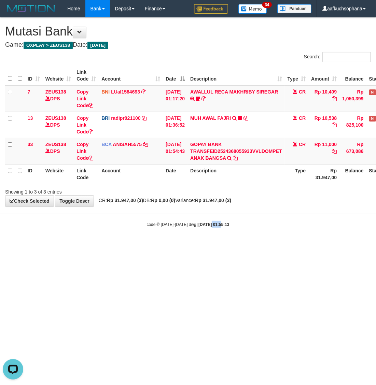
click at [214, 245] on html "Toggle navigation Home Bank Account List Load By Website Group [OXPLAY] ZEUS138…" at bounding box center [188, 122] width 376 height 245
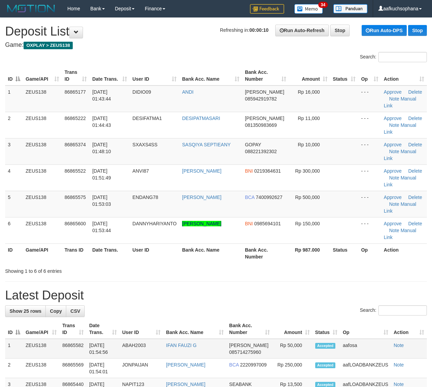
click at [351, 339] on td "aafosa" at bounding box center [365, 349] width 51 height 20
click at [332, 319] on th "Status" at bounding box center [327, 328] width 28 height 19
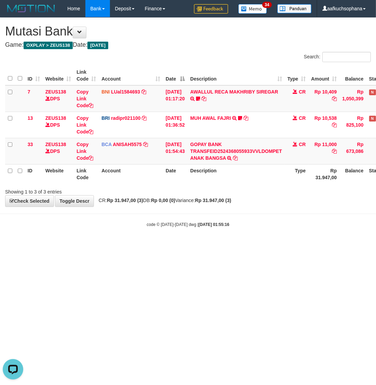
drag, startPoint x: 277, startPoint y: 272, endPoint x: 356, endPoint y: 233, distance: 87.9
click at [279, 245] on html "Toggle navigation Home Bank Account List Load By Website Group [OXPLAY] ZEUS138…" at bounding box center [188, 122] width 376 height 245
click at [186, 216] on body "Toggle navigation Home Bank Account List Load By Website Group [OXPLAY] ZEUS138…" at bounding box center [188, 122] width 376 height 245
click at [192, 245] on html "Toggle navigation Home Bank Account List Load By Website Group [OXPLAY] ZEUS138…" at bounding box center [188, 122] width 376 height 245
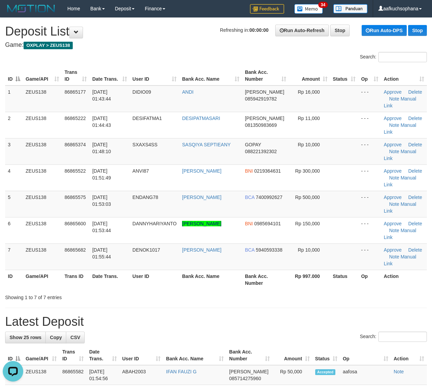
drag, startPoint x: 367, startPoint y: 246, endPoint x: 438, endPoint y: 252, distance: 71.3
click at [378, 291] on div "Showing 1 to 7 of 7 entries" at bounding box center [216, 296] width 432 height 10
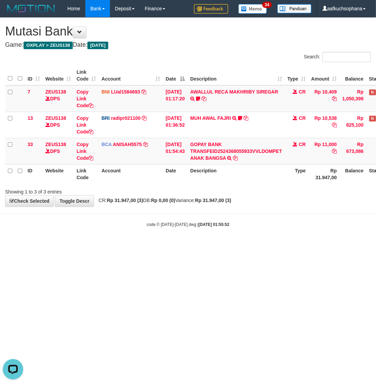
drag, startPoint x: 260, startPoint y: 235, endPoint x: 237, endPoint y: 257, distance: 32.2
click at [237, 245] on html "Toggle navigation Home Bank Account List Load By Website Group [OXPLAY] ZEUS138…" at bounding box center [188, 122] width 376 height 245
click at [109, 245] on html "Toggle navigation Home Bank Account List Load By Website Group [OXPLAY] ZEUS138…" at bounding box center [188, 122] width 376 height 245
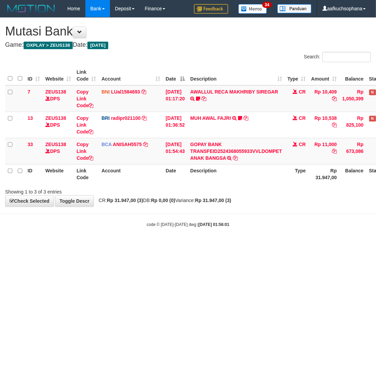
click at [171, 245] on html "Toggle navigation Home Bank Account List Load By Website Group [OXPLAY] ZEUS138…" at bounding box center [188, 122] width 376 height 245
click at [212, 244] on body "Toggle navigation Home Bank Account List Load By Website Group [OXPLAY] ZEUS138…" at bounding box center [188, 122] width 376 height 245
click at [211, 243] on body "Toggle navigation Home Bank Account List Load By Website Group [OXPLAY] ZEUS138…" at bounding box center [188, 122] width 376 height 245
click at [225, 237] on body "Toggle navigation Home Bank Account List Load By Website Group [OXPLAY] ZEUS138…" at bounding box center [188, 122] width 376 height 245
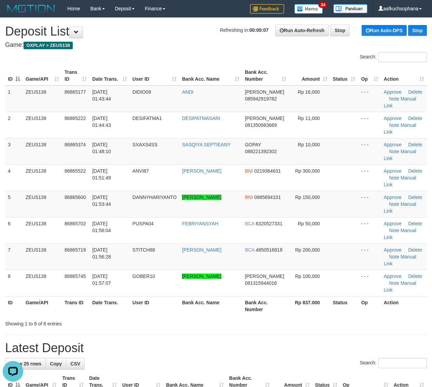
drag, startPoint x: 192, startPoint y: 274, endPoint x: 213, endPoint y: 269, distance: 21.4
click at [243, 317] on div "Showing 1 to 8 of 8 entries" at bounding box center [216, 322] width 432 height 10
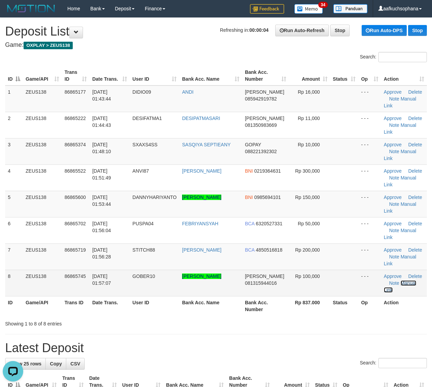
click at [408, 280] on link "Manual Link" at bounding box center [400, 286] width 32 height 12
click at [384, 280] on link "Manual Link" at bounding box center [400, 286] width 32 height 12
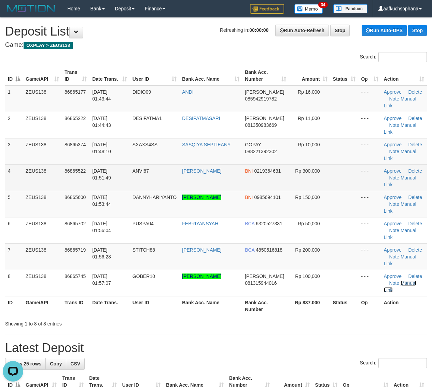
click at [384, 280] on link "Manual Link" at bounding box center [400, 286] width 32 height 12
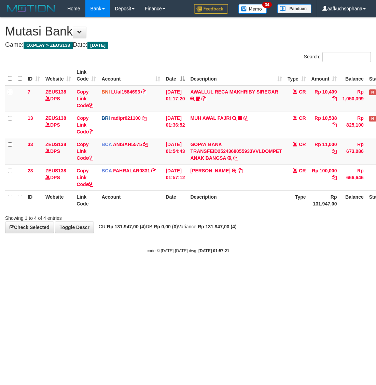
click at [228, 271] on html "Toggle navigation Home Bank Account List Load By Website Group [OXPLAY] ZEUS138…" at bounding box center [188, 135] width 376 height 271
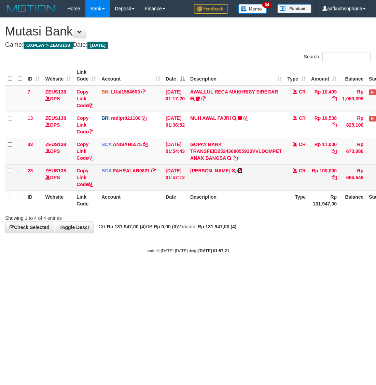
click at [243, 168] on icon at bounding box center [240, 170] width 5 height 5
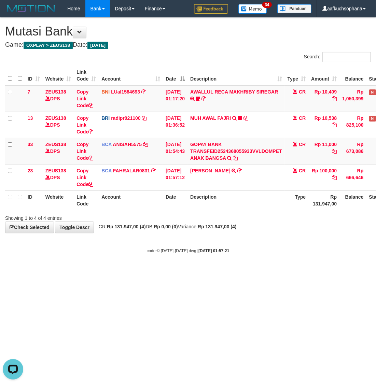
drag, startPoint x: 134, startPoint y: 284, endPoint x: 104, endPoint y: 210, distance: 79.7
click at [130, 271] on html "Toggle navigation Home Bank Account List Load By Website Group [OXPLAY] ZEUS138…" at bounding box center [188, 135] width 376 height 271
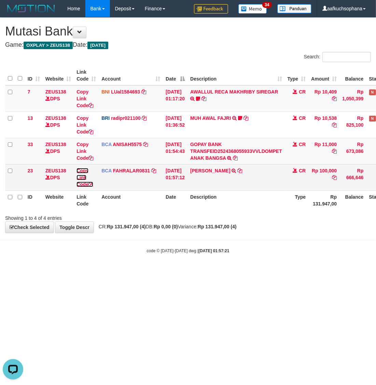
click at [92, 183] on icon at bounding box center [91, 184] width 5 height 5
drag, startPoint x: 92, startPoint y: 183, endPoint x: 86, endPoint y: 187, distance: 7.9
click at [88, 186] on link "Copy Link Code" at bounding box center [85, 177] width 17 height 19
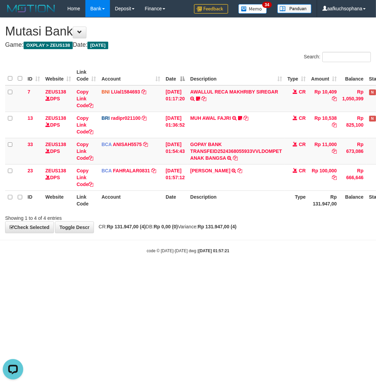
scroll to position [86, 0]
drag, startPoint x: 267, startPoint y: 276, endPoint x: 375, endPoint y: 195, distance: 134.4
click at [269, 271] on html "Toggle navigation Home Bank Account List Load By Website Group [OXPLAY] ZEUS138…" at bounding box center [188, 135] width 376 height 271
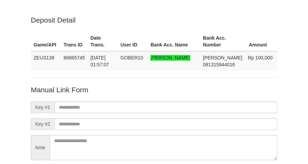
scroll to position [60, 0]
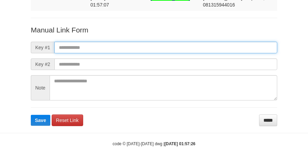
click at [192, 42] on input "text" at bounding box center [165, 48] width 222 height 12
paste input "**********"
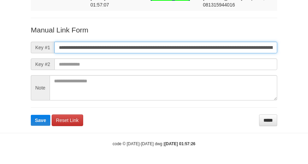
scroll to position [0, 390]
type input "**********"
click at [31, 115] on button "Save" at bounding box center [40, 120] width 19 height 11
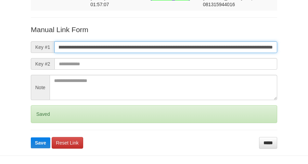
click at [31, 137] on button "Save" at bounding box center [40, 142] width 19 height 11
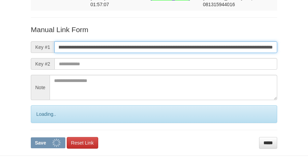
click at [31, 137] on button "Save" at bounding box center [48, 142] width 35 height 11
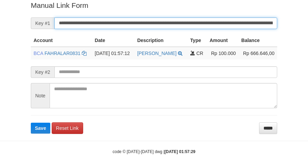
click at [31, 123] on button "Save" at bounding box center [40, 128] width 19 height 11
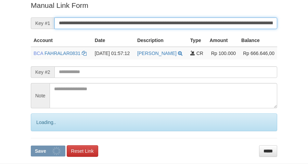
scroll to position [140, 0]
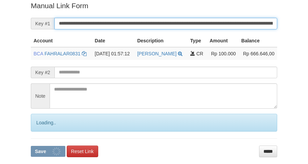
click at [31, 146] on button "Save" at bounding box center [48, 151] width 35 height 11
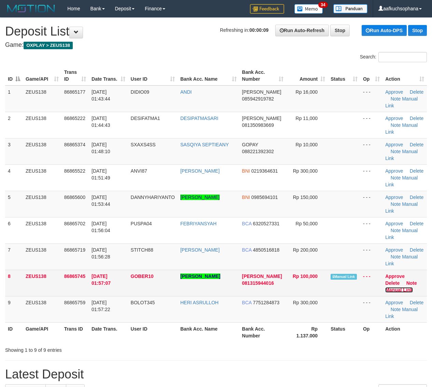
click at [399, 291] on link "Manual Link" at bounding box center [399, 289] width 28 height 5
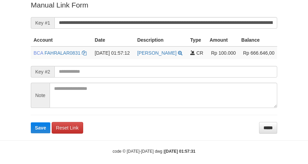
scroll to position [140, 0]
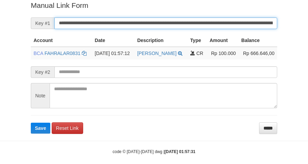
click at [31, 123] on button "Save" at bounding box center [40, 128] width 19 height 11
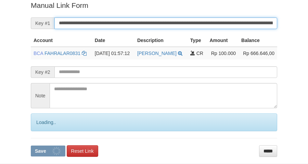
click at [31, 146] on button "Save" at bounding box center [48, 151] width 35 height 11
click at [170, 25] on input "**********" at bounding box center [165, 23] width 222 height 12
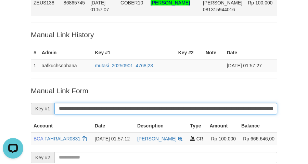
scroll to position [0, 0]
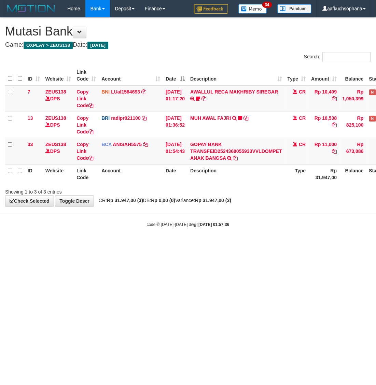
drag, startPoint x: 222, startPoint y: 297, endPoint x: 0, endPoint y: 271, distance: 223.6
click at [173, 245] on html "Toggle navigation Home Bank Account List Load By Website Group [OXPLAY] ZEUS138…" at bounding box center [188, 122] width 376 height 245
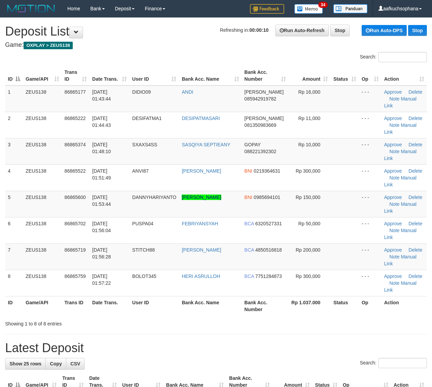
drag, startPoint x: 320, startPoint y: 260, endPoint x: 436, endPoint y: 248, distance: 117.1
click at [331, 257] on tr "7 ZEUS138 86865719 01/09/2025 01:56:28 STITCH88 NICOLA DEVINA BCA 4850516818 Rp…" at bounding box center [216, 256] width 422 height 26
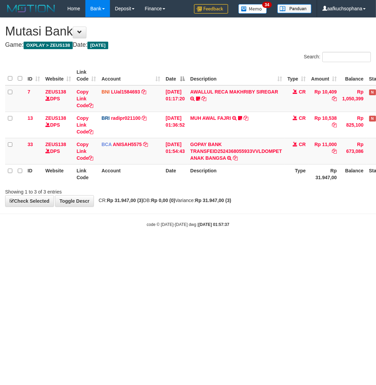
click at [226, 245] on html "Toggle navigation Home Bank Account List Load By Website Group [OXPLAY] ZEUS138…" at bounding box center [188, 122] width 376 height 245
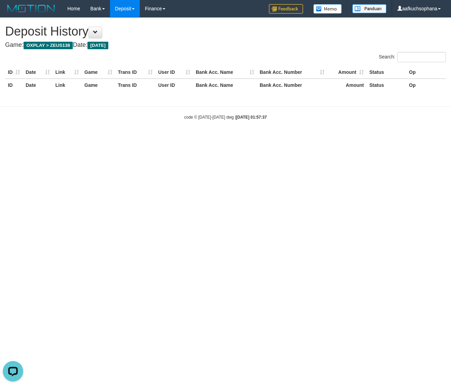
click at [250, 47] on div "**********" at bounding box center [225, 58] width 451 height 81
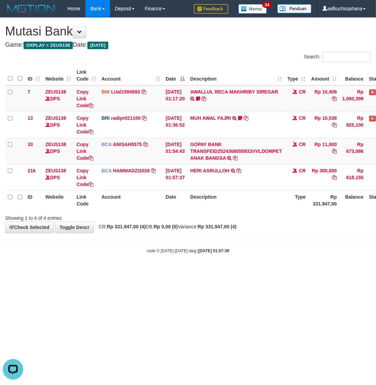
click at [141, 271] on html "Toggle navigation Home Bank Account List Load By Website Group [OXPLAY] ZEUS138…" at bounding box center [188, 135] width 376 height 271
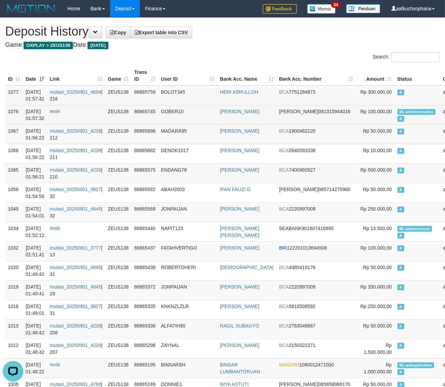
click at [397, 110] on span "ML aafchournsokny" at bounding box center [416, 112] width 38 height 6
copy td "ML aafchournsokny A"
click at [397, 110] on span "ML aafchournsokny" at bounding box center [416, 112] width 38 height 6
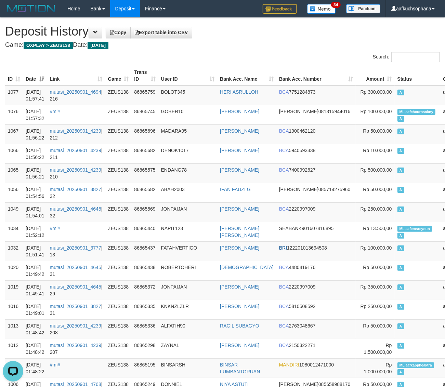
scroll to position [906, 0]
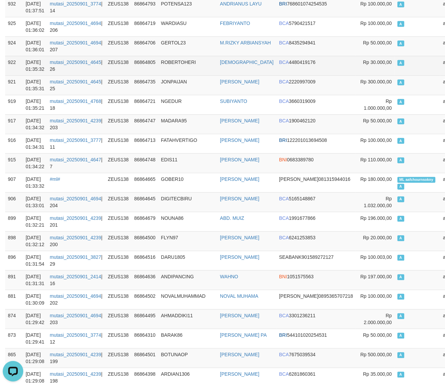
click at [394, 69] on td "A" at bounding box center [417, 65] width 46 height 19
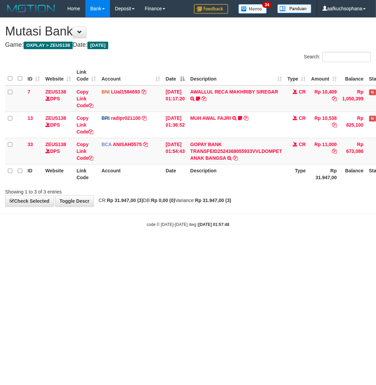
click at [118, 245] on html "Toggle navigation Home Bank Account List Load By Website Group [OXPLAY] ZEUS138…" at bounding box center [188, 122] width 376 height 245
drag, startPoint x: 118, startPoint y: 267, endPoint x: 122, endPoint y: 262, distance: 6.2
click at [118, 245] on html "Toggle navigation Home Bank Account List Load By Website Group [OXPLAY] ZEUS138…" at bounding box center [188, 122] width 376 height 245
drag, startPoint x: 149, startPoint y: 252, endPoint x: 169, endPoint y: 239, distance: 24.4
click at [154, 245] on html "Toggle navigation Home Bank Account List Load By Website Group [OXPLAY] ZEUS138…" at bounding box center [188, 122] width 376 height 245
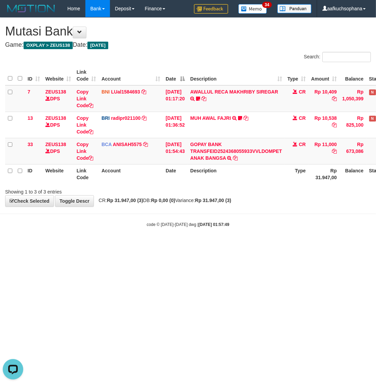
click at [326, 220] on body "Toggle navigation Home Bank Account List Load By Website Group [OXPLAY] ZEUS138…" at bounding box center [188, 122] width 376 height 245
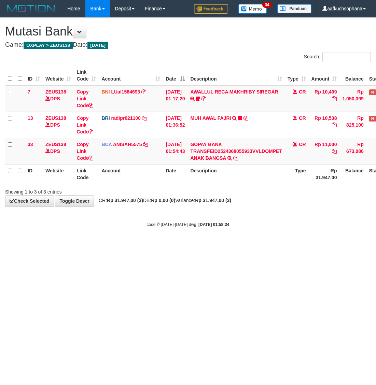
click at [188, 245] on html "Toggle navigation Home Bank Account List Load By Website Group [OXPLAY] ZEUS138…" at bounding box center [188, 122] width 376 height 245
click at [237, 157] on icon at bounding box center [235, 158] width 4 height 5
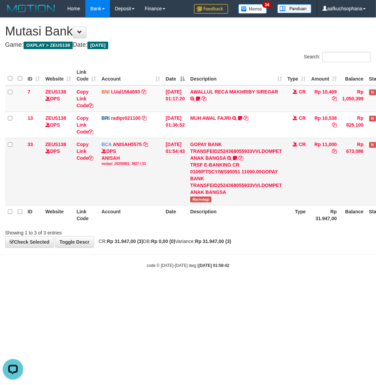
click at [206, 202] on span "Marindajp" at bounding box center [200, 200] width 21 height 6
click at [204, 201] on span "Marindajp" at bounding box center [200, 200] width 21 height 6
copy tr "Marindajp"
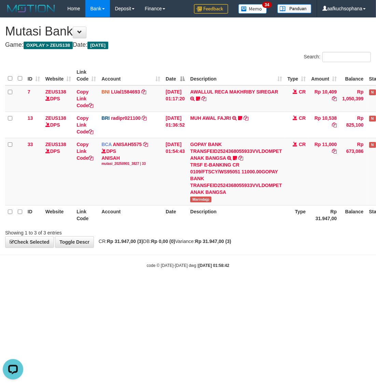
click at [339, 286] on html "Toggle navigation Home Bank Account List Load By Website Group [OXPLAY] ZEUS138…" at bounding box center [188, 143] width 376 height 286
drag, startPoint x: 339, startPoint y: 342, endPoint x: 200, endPoint y: 255, distance: 164.3
click at [335, 286] on html "Toggle navigation Home Bank Account List Load By Website Group [OXPLAY] ZEUS138…" at bounding box center [188, 143] width 376 height 286
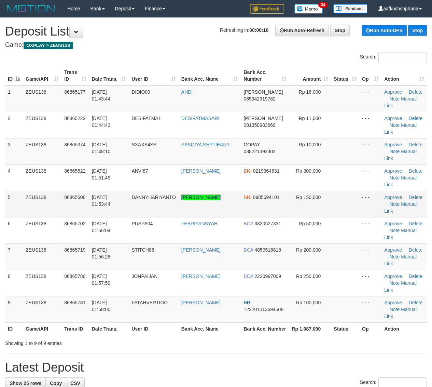
click at [359, 215] on tr "5 ZEUS138 86865600 01/09/2025 01:53:44 DANNYHARIYANTO ROMDANI BUDI HARIYANTO BN…" at bounding box center [216, 204] width 422 height 26
click at [357, 207] on td at bounding box center [345, 204] width 28 height 26
click at [359, 197] on td "- - -" at bounding box center [370, 204] width 22 height 26
click at [357, 209] on td at bounding box center [345, 204] width 28 height 26
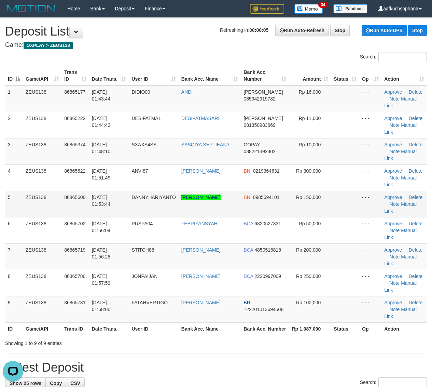
click at [357, 209] on td at bounding box center [345, 204] width 28 height 26
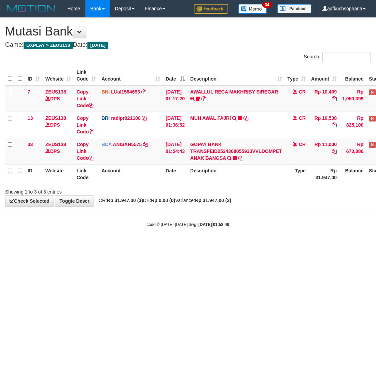
click at [204, 245] on html "Toggle navigation Home Bank Account List Load By Website Group [OXPLAY] ZEUS138…" at bounding box center [188, 122] width 376 height 245
click at [132, 245] on html "Toggle navigation Home Bank Account List Load By Website Group [OXPLAY] ZEUS138…" at bounding box center [188, 122] width 376 height 245
click at [124, 245] on html "Toggle navigation Home Bank Account List Load By Website Group [OXPLAY] ZEUS138…" at bounding box center [188, 122] width 376 height 245
click at [183, 245] on html "Toggle navigation Home Bank Account List Load By Website Group [OXPLAY] ZEUS138…" at bounding box center [188, 122] width 376 height 245
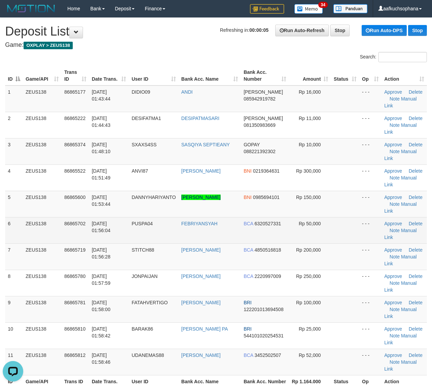
click at [343, 226] on td at bounding box center [345, 230] width 28 height 26
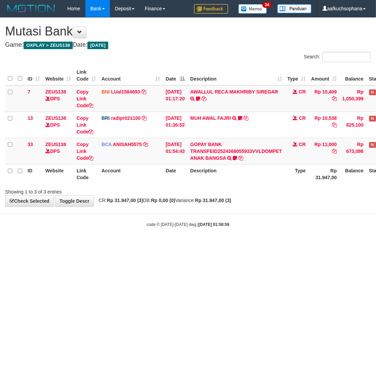
click at [192, 245] on html "Toggle navigation Home Bank Account List Load By Website Group [OXPLAY] ZEUS138…" at bounding box center [188, 122] width 376 height 245
click at [225, 245] on html "Toggle navigation Home Bank Account List Load By Website Group [OXPLAY] ZEUS138…" at bounding box center [188, 122] width 376 height 245
click at [226, 245] on html "Toggle navigation Home Bank Account List Load By Website Group [OXPLAY] ZEUS138…" at bounding box center [188, 122] width 376 height 245
click at [209, 245] on html "Toggle navigation Home Bank Account List Load By Website Group [OXPLAY] ZEUS138…" at bounding box center [188, 122] width 376 height 245
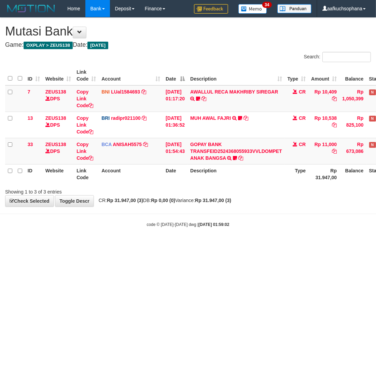
click at [132, 245] on html "Toggle navigation Home Bank Account List Load By Website Group [OXPLAY] ZEUS138…" at bounding box center [188, 122] width 376 height 245
click at [158, 245] on html "Toggle navigation Home Bank Account List Load By Website Group [OXPLAY] ZEUS138…" at bounding box center [188, 122] width 376 height 245
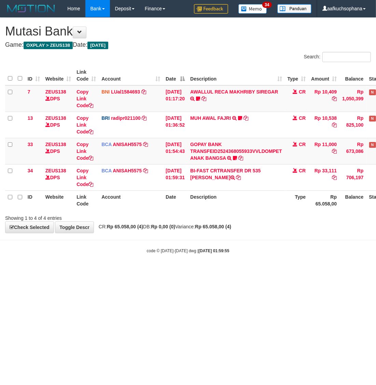
drag, startPoint x: 205, startPoint y: 252, endPoint x: 230, endPoint y: 226, distance: 36.0
click at [205, 249] on strong "2025/09/01 01:59:55" at bounding box center [214, 251] width 31 height 5
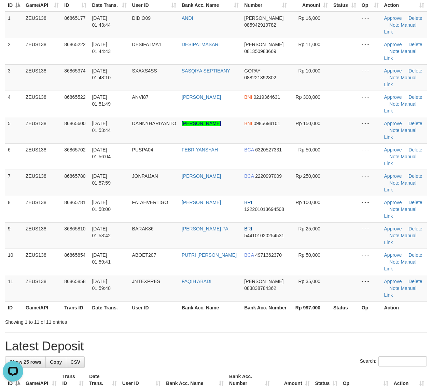
scroll to position [85, 0]
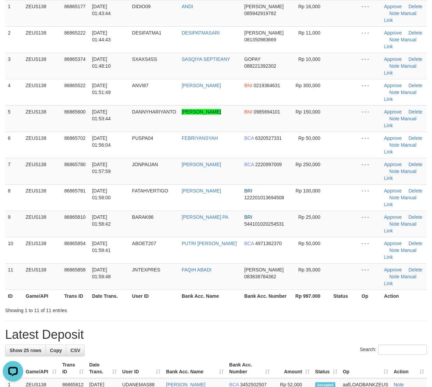
drag, startPoint x: 286, startPoint y: 313, endPoint x: 290, endPoint y: 313, distance: 4.2
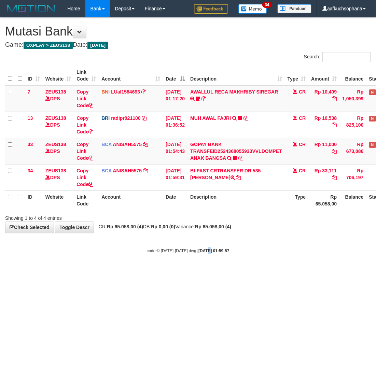
click at [202, 271] on body "Toggle navigation Home Bank Account List Load By Website Group [OXPLAY] ZEUS138…" at bounding box center [188, 135] width 376 height 271
click at [98, 271] on html "Toggle navigation Home Bank Account List Load By Website Group [OXPLAY] ZEUS138…" at bounding box center [188, 135] width 376 height 271
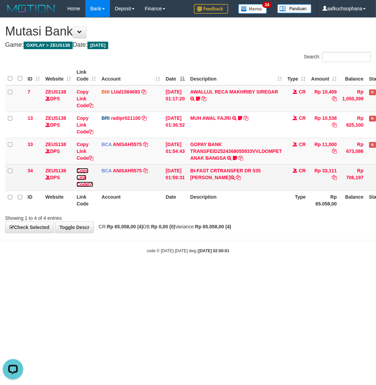
click at [93, 185] on icon at bounding box center [91, 184] width 5 height 5
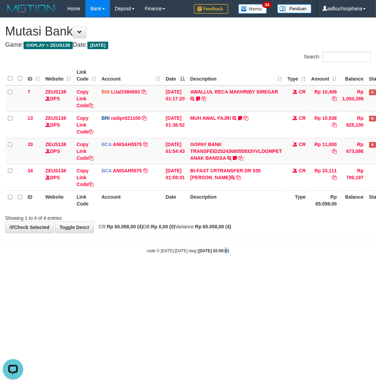
drag, startPoint x: 219, startPoint y: 281, endPoint x: 190, endPoint y: 283, distance: 29.1
click at [215, 271] on html "Toggle navigation Home Bank Account List Load By Website Group [OXPLAY] ZEUS138…" at bounding box center [188, 135] width 376 height 271
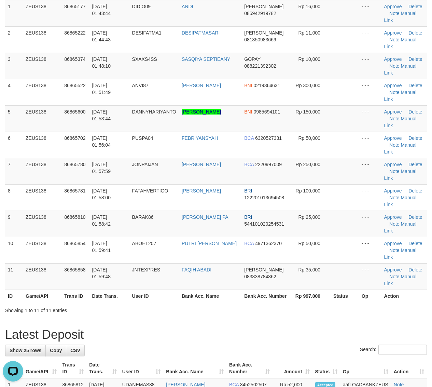
click at [343, 296] on th "Status" at bounding box center [345, 295] width 28 height 13
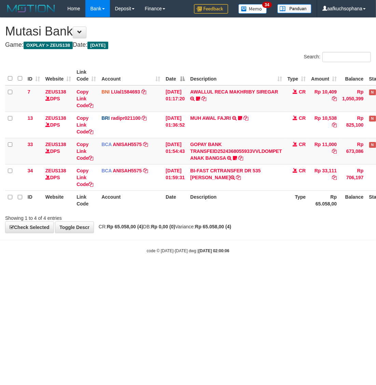
drag, startPoint x: 132, startPoint y: 303, endPoint x: 138, endPoint y: 304, distance: 7.0
click at [138, 271] on html "Toggle navigation Home Bank Account List Load By Website Group [OXPLAY] ZEUS138…" at bounding box center [188, 135] width 376 height 271
click at [112, 271] on html "Toggle navigation Home Bank Account List Load By Website Group [OXPLAY] ZEUS138…" at bounding box center [188, 135] width 376 height 271
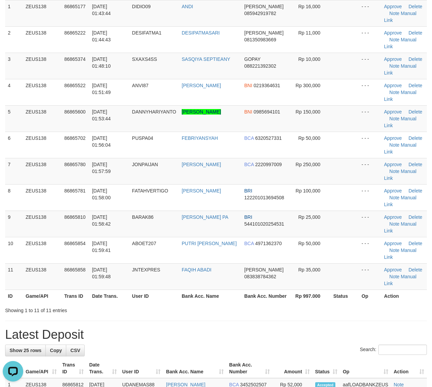
drag, startPoint x: 361, startPoint y: 307, endPoint x: 384, endPoint y: 305, distance: 23.3
click at [364, 307] on div "Showing 1 to 11 of 11 entries" at bounding box center [216, 309] width 432 height 10
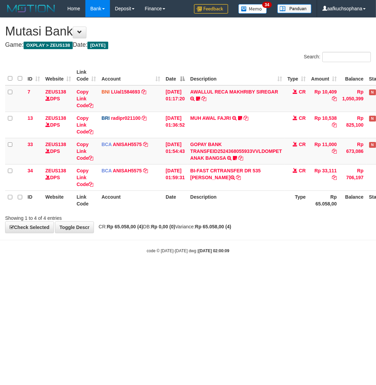
click at [150, 271] on html "Toggle navigation Home Bank Account List Load By Website Group [OXPLAY] ZEUS138…" at bounding box center [188, 135] width 376 height 271
click at [155, 257] on body "Toggle navigation Home Bank Account List Load By Website Group [OXPLAY] ZEUS138…" at bounding box center [188, 135] width 376 height 271
click at [289, 271] on html "Toggle navigation Home Bank Account List Load By Website Group [OXPLAY] ZEUS138…" at bounding box center [188, 135] width 376 height 271
click at [193, 271] on html "Toggle navigation Home Bank Account List Load By Website Group [OXPLAY] ZEUS138…" at bounding box center [188, 135] width 376 height 271
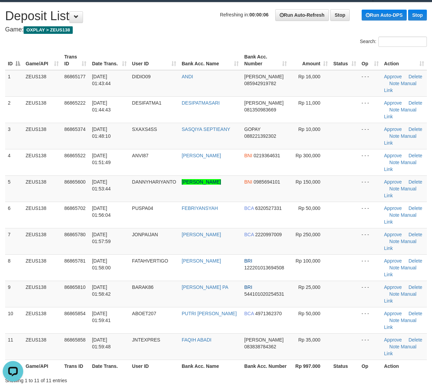
drag, startPoint x: 339, startPoint y: 250, endPoint x: 438, endPoint y: 266, distance: 100.3
click at [340, 250] on td at bounding box center [345, 241] width 28 height 26
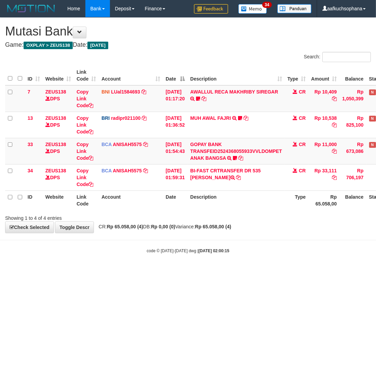
click at [216, 271] on html "Toggle navigation Home Bank Account List Load By Website Group [OXPLAY] ZEUS138…" at bounding box center [188, 135] width 376 height 271
drag, startPoint x: 208, startPoint y: 316, endPoint x: 207, endPoint y: 320, distance: 3.7
click at [216, 271] on html "Toggle navigation Home Bank Account List Load By Website Group [OXPLAY] ZEUS138…" at bounding box center [188, 135] width 376 height 271
click at [234, 271] on html "Toggle navigation Home Bank Account List Load By Website Group [OXPLAY] ZEUS138…" at bounding box center [188, 135] width 376 height 271
click at [226, 271] on html "Toggle navigation Home Bank Account List Load By Website Group [OXPLAY] ZEUS138…" at bounding box center [188, 135] width 376 height 271
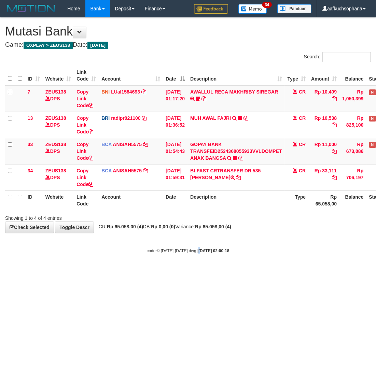
click at [196, 271] on html "Toggle navigation Home Bank Account List Load By Website Group [OXPLAY] ZEUS138…" at bounding box center [188, 135] width 376 height 271
drag, startPoint x: 198, startPoint y: 297, endPoint x: 190, endPoint y: 303, distance: 9.3
click at [195, 271] on html "Toggle navigation Home Bank Account List Load By Website Group [OXPLAY] ZEUS138…" at bounding box center [188, 135] width 376 height 271
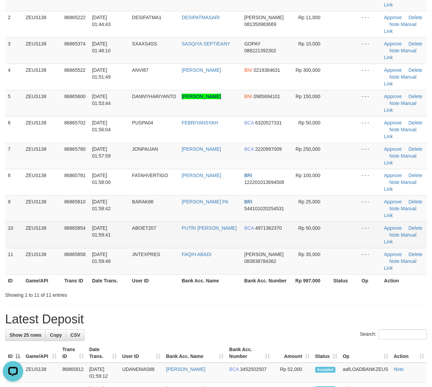
drag, startPoint x: 351, startPoint y: 243, endPoint x: 354, endPoint y: 243, distance: 3.8
click at [352, 243] on td at bounding box center [345, 234] width 28 height 26
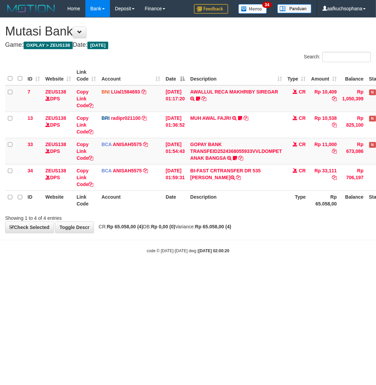
click at [137, 271] on html "Toggle navigation Home Bank Account List Load By Website Group [OXPLAY] ZEUS138…" at bounding box center [188, 135] width 376 height 271
click at [188, 271] on html "Toggle navigation Home Bank Account List Load By Website Group [OXPLAY] ZEUS138…" at bounding box center [188, 135] width 376 height 271
click at [194, 271] on html "Toggle navigation Home Bank Account List Load By Website Group [OXPLAY] ZEUS138…" at bounding box center [188, 135] width 376 height 271
drag, startPoint x: 193, startPoint y: 284, endPoint x: 88, endPoint y: 266, distance: 106.7
click at [191, 271] on html "Toggle navigation Home Bank Account List Load By Website Group [OXPLAY] ZEUS138…" at bounding box center [188, 135] width 376 height 271
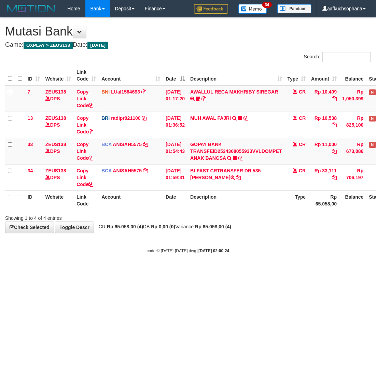
click at [150, 271] on html "Toggle navigation Home Bank Account List Load By Website Group [OXPLAY] ZEUS138…" at bounding box center [188, 135] width 376 height 271
drag, startPoint x: 149, startPoint y: 309, endPoint x: 108, endPoint y: 292, distance: 44.7
click at [148, 271] on html "Toggle navigation Home Bank Account List Load By Website Group [OXPLAY] ZEUS138…" at bounding box center [188, 135] width 376 height 271
click at [159, 271] on html "Toggle navigation Home Bank Account List Load By Website Group [OXPLAY] ZEUS138…" at bounding box center [188, 135] width 376 height 271
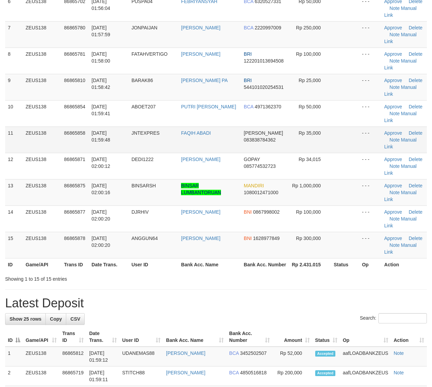
scroll to position [101, 0]
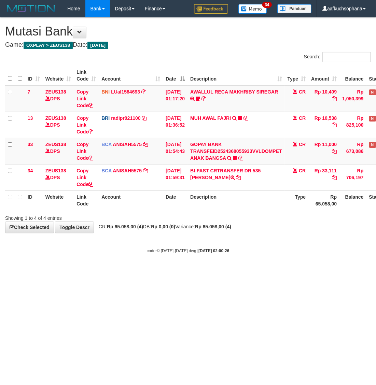
click at [96, 271] on html "Toggle navigation Home Bank Account List Load By Website Group [OXPLAY] ZEUS138…" at bounding box center [188, 135] width 376 height 271
drag, startPoint x: 96, startPoint y: 307, endPoint x: 86, endPoint y: 304, distance: 10.5
click at [95, 271] on html "Toggle navigation Home Bank Account List Load By Website Group [OXPLAY] ZEUS138…" at bounding box center [188, 135] width 376 height 271
click at [256, 271] on html "Toggle navigation Home Bank Account List Load By Website Group [OXPLAY] ZEUS138…" at bounding box center [188, 135] width 376 height 271
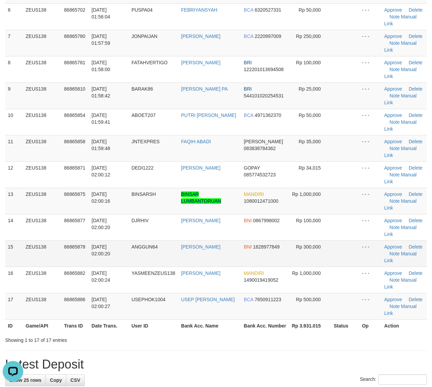
click at [373, 261] on td "- - -" at bounding box center [370, 253] width 22 height 26
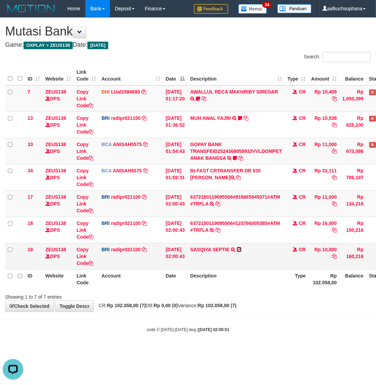
click at [242, 250] on icon at bounding box center [239, 249] width 5 height 5
click at [214, 303] on div "**********" at bounding box center [188, 165] width 376 height 294
drag, startPoint x: 272, startPoint y: 302, endPoint x: 265, endPoint y: 306, distance: 8.4
click at [265, 306] on div "**********" at bounding box center [188, 165] width 376 height 294
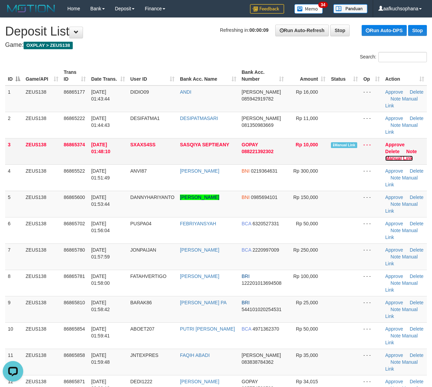
click at [404, 157] on link "Manual Link" at bounding box center [399, 157] width 28 height 5
click at [385, 155] on link "Manual Link" at bounding box center [399, 157] width 28 height 5
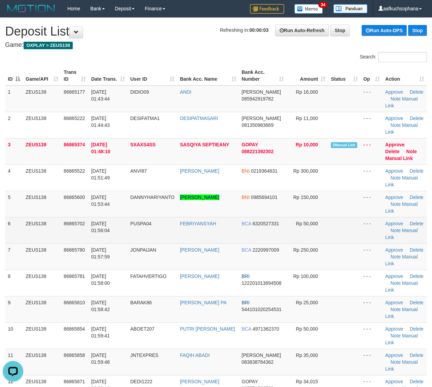
click at [354, 241] on td at bounding box center [344, 230] width 32 height 26
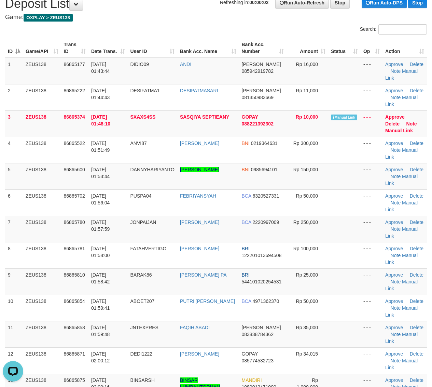
scroll to position [43, 0]
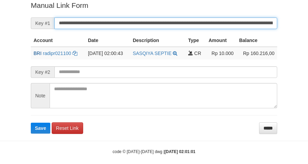
click at [31, 123] on button "Save" at bounding box center [40, 128] width 19 height 11
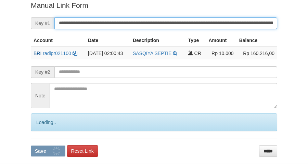
click at [31, 146] on button "Save" at bounding box center [48, 151] width 35 height 11
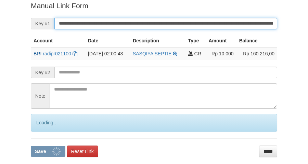
click at [31, 146] on button "Save" at bounding box center [48, 151] width 35 height 11
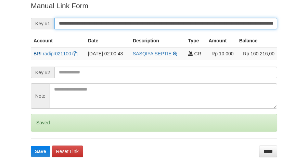
click at [31, 146] on button "Save" at bounding box center [40, 151] width 19 height 11
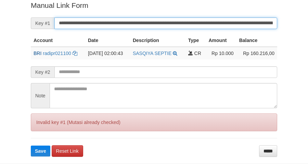
click at [31, 146] on button "Save" at bounding box center [40, 151] width 19 height 11
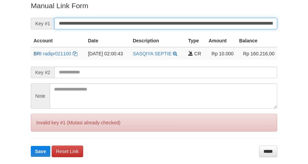
click at [31, 146] on button "Save" at bounding box center [40, 151] width 19 height 11
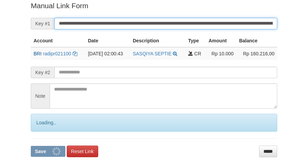
click at [31, 146] on button "Save" at bounding box center [48, 151] width 35 height 11
drag, startPoint x: 0, startPoint y: 0, endPoint x: 171, endPoint y: 21, distance: 172.2
click at [171, 21] on input "**********" at bounding box center [165, 24] width 222 height 12
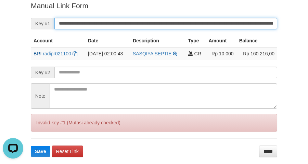
scroll to position [0, 0]
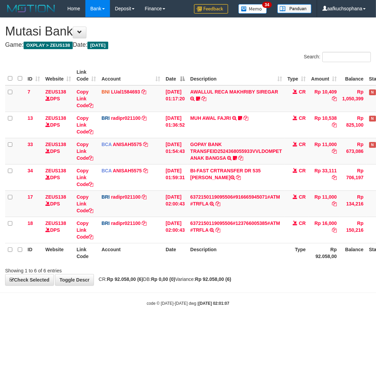
click at [312, 309] on body "Toggle navigation Home Bank Account List Load By Website Group [OXPLAY] ZEUS138…" at bounding box center [188, 162] width 376 height 324
click at [238, 273] on div "Showing 1 to 6 of 6 entries" at bounding box center [188, 270] width 376 height 10
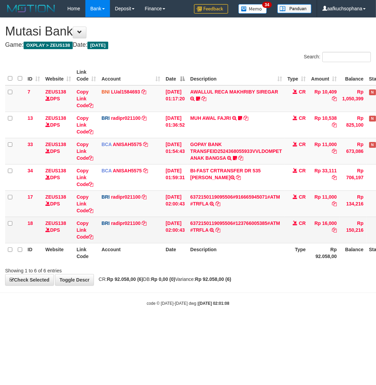
drag, startPoint x: 238, startPoint y: 273, endPoint x: 52, endPoint y: 229, distance: 191.3
click at [237, 273] on div "Showing 1 to 6 of 6 entries" at bounding box center [188, 270] width 376 height 10
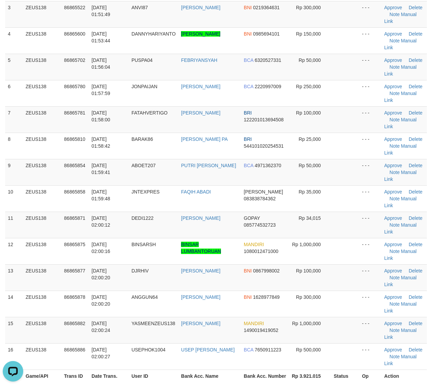
scroll to position [86, 0]
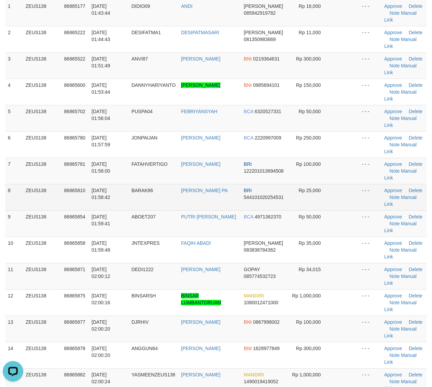
click at [344, 196] on td at bounding box center [345, 197] width 28 height 26
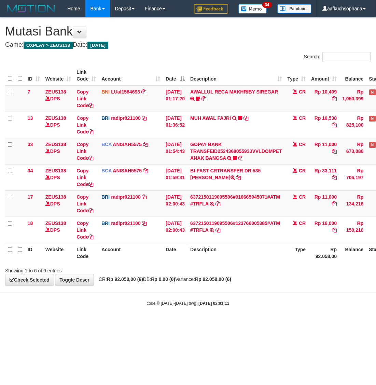
click at [149, 316] on body "Toggle navigation Home Bank Account List Load By Website Group [OXPLAY] ZEUS138…" at bounding box center [188, 162] width 376 height 324
click at [199, 309] on body "Toggle navigation Home Bank Account List Load By Website Group [OXPLAY] ZEUS138…" at bounding box center [188, 162] width 376 height 324
click at [316, 289] on body "Toggle navigation Home Bank Account List Load By Website Group [OXPLAY] ZEUS138…" at bounding box center [188, 162] width 376 height 324
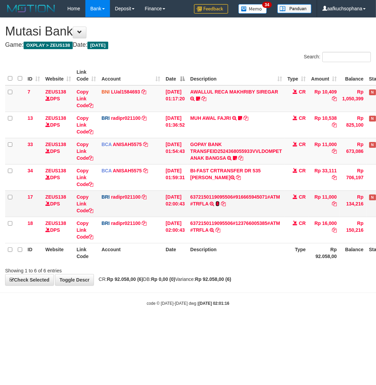
click at [220, 202] on icon at bounding box center [218, 204] width 4 height 5
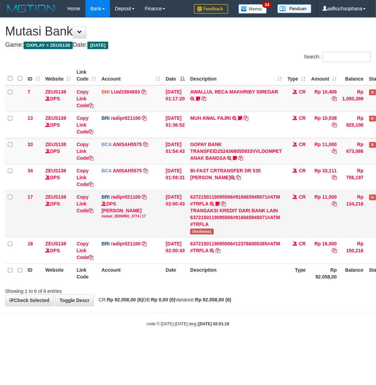
click at [209, 229] on span "Desifatma1" at bounding box center [202, 232] width 24 height 6
copy tr "Desifatma1"
click at [92, 211] on icon at bounding box center [91, 210] width 5 height 5
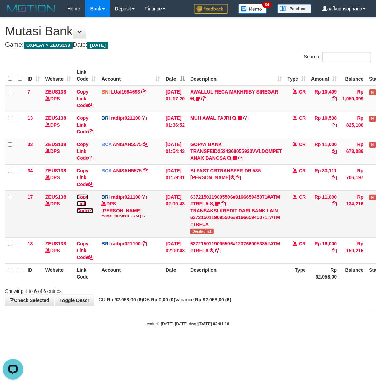
click at [92, 211] on icon at bounding box center [91, 210] width 5 height 5
click at [231, 299] on strong "Rp 92.058,00 (6)" at bounding box center [213, 299] width 36 height 5
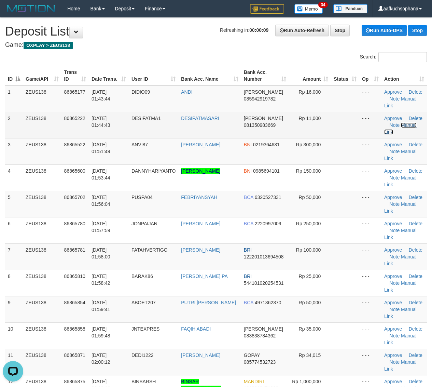
click at [404, 123] on link "Manual Link" at bounding box center [400, 128] width 32 height 12
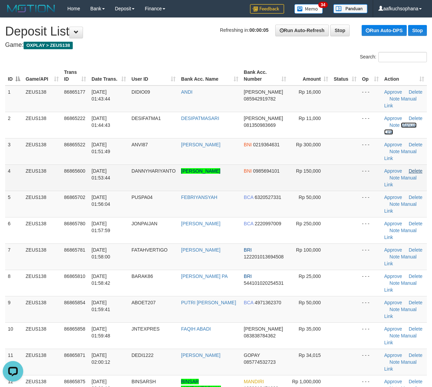
click at [384, 122] on link "Manual Link" at bounding box center [400, 128] width 32 height 12
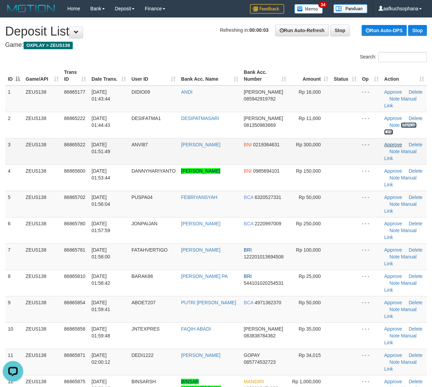
click at [384, 122] on link "Manual Link" at bounding box center [400, 128] width 32 height 12
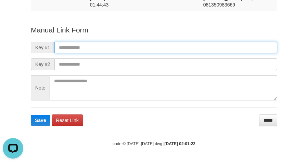
click at [153, 50] on input "text" at bounding box center [165, 48] width 222 height 12
paste input "**********"
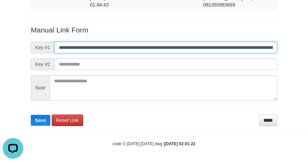
scroll to position [0, 413]
type input "**********"
click at [31, 115] on button "Save" at bounding box center [40, 120] width 19 height 11
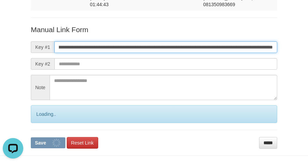
click at [31, 137] on button "Save" at bounding box center [48, 142] width 35 height 11
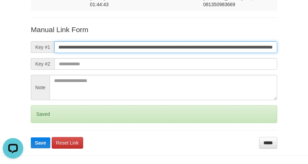
click at [31, 137] on button "Save" at bounding box center [40, 142] width 19 height 11
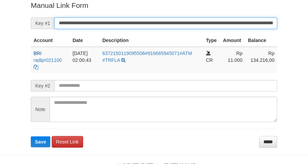
click at [31, 136] on button "Save" at bounding box center [40, 141] width 19 height 11
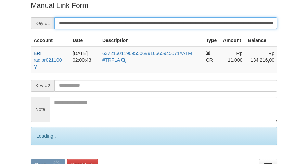
scroll to position [140, 0]
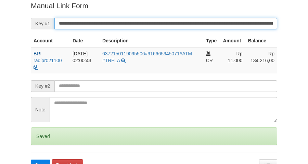
click at [31, 160] on button "Save" at bounding box center [40, 165] width 19 height 11
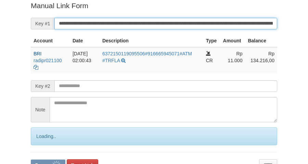
click at [31, 160] on button "Save" at bounding box center [48, 165] width 35 height 11
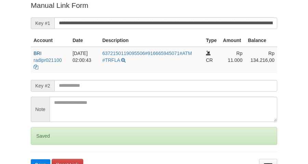
click at [31, 159] on button "Save" at bounding box center [40, 164] width 19 height 11
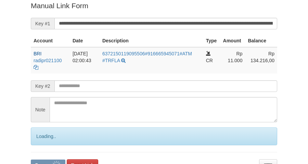
click at [31, 160] on button "Save" at bounding box center [48, 165] width 35 height 11
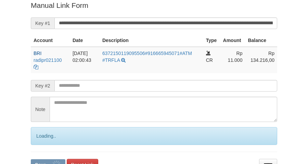
click at [31, 159] on button "Save" at bounding box center [48, 164] width 35 height 11
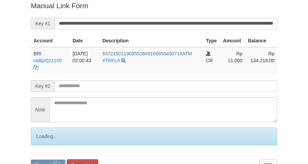
click at [31, 160] on button "Save" at bounding box center [48, 165] width 35 height 11
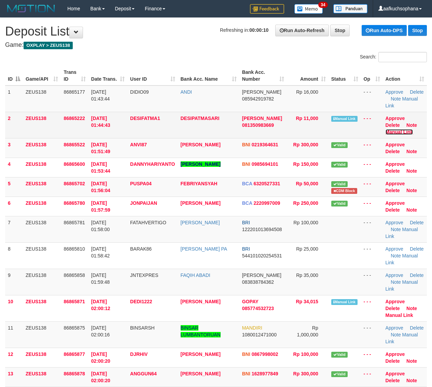
click at [399, 133] on link "Manual Link" at bounding box center [400, 131] width 28 height 5
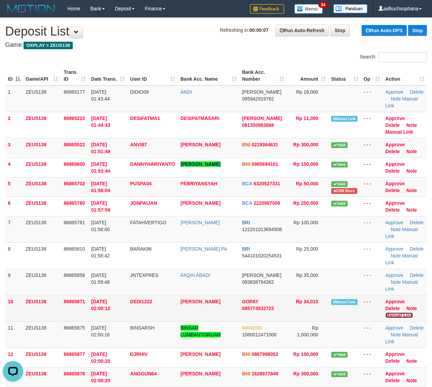
drag, startPoint x: 396, startPoint y: 316, endPoint x: 406, endPoint y: 306, distance: 14.7
click at [396, 316] on link "Manual Link" at bounding box center [400, 314] width 28 height 5
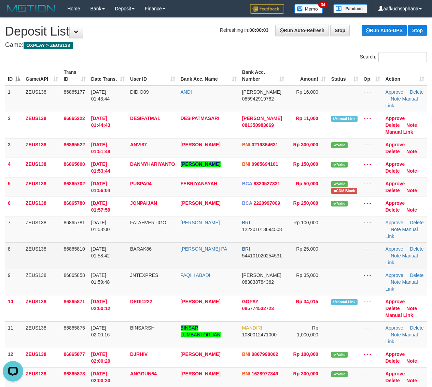
click at [358, 248] on td at bounding box center [345, 255] width 32 height 26
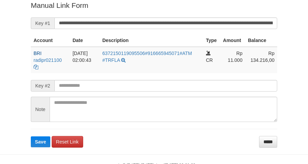
click at [147, 18] on input "**********" at bounding box center [165, 23] width 222 height 12
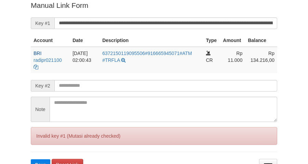
click at [31, 159] on button "Save" at bounding box center [40, 164] width 19 height 11
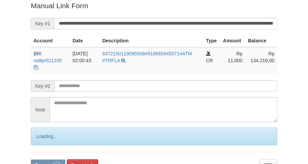
click at [31, 160] on button "Save" at bounding box center [48, 165] width 35 height 11
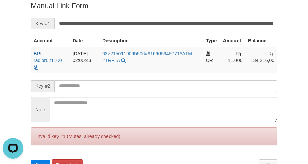
scroll to position [0, 0]
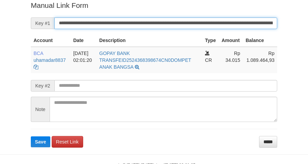
click at [31, 136] on button "Save" at bounding box center [40, 141] width 19 height 11
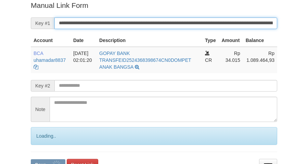
scroll to position [140, 0]
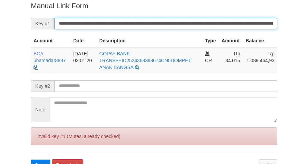
click at [31, 160] on button "Save" at bounding box center [40, 165] width 19 height 11
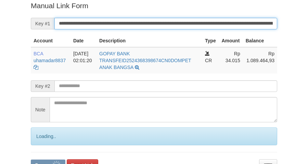
click at [31, 160] on button "Save" at bounding box center [48, 165] width 35 height 11
click at [120, 23] on input "**********" at bounding box center [165, 24] width 222 height 12
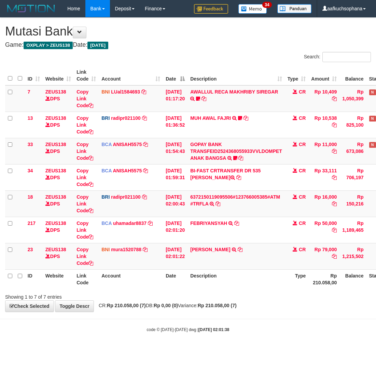
click at [279, 301] on div "**********" at bounding box center [188, 165] width 376 height 294
click at [278, 301] on div "**********" at bounding box center [188, 165] width 376 height 294
click at [239, 249] on icon at bounding box center [240, 249] width 5 height 5
click at [281, 310] on div "**********" at bounding box center [188, 165] width 376 height 294
drag, startPoint x: 281, startPoint y: 310, endPoint x: 128, endPoint y: 279, distance: 155.1
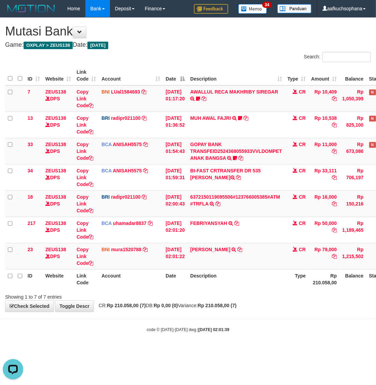
click at [275, 309] on div "**********" at bounding box center [188, 165] width 376 height 294
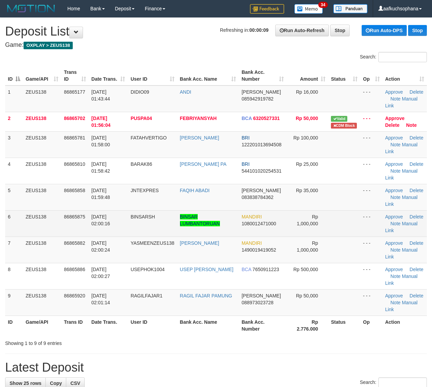
click at [371, 219] on td "- - -" at bounding box center [372, 223] width 22 height 26
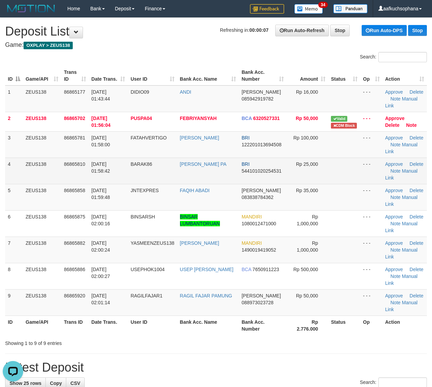
click at [348, 182] on td at bounding box center [344, 171] width 32 height 26
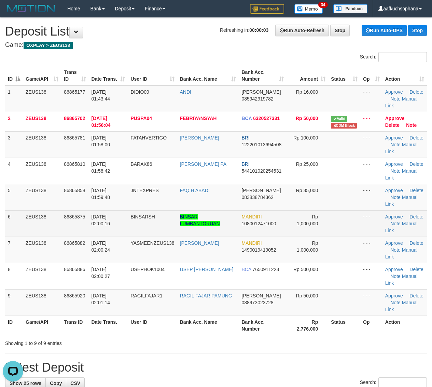
click at [318, 232] on td "Rp 1,000,000" at bounding box center [308, 223] width 42 height 26
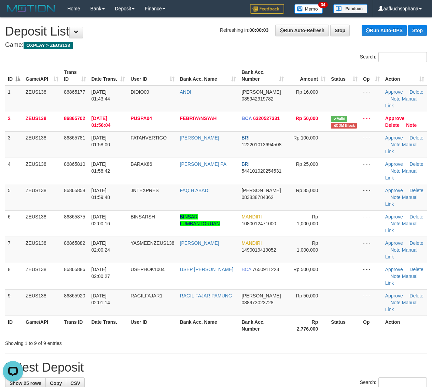
drag, startPoint x: 332, startPoint y: 233, endPoint x: 435, endPoint y: 239, distance: 103.0
click at [337, 232] on td at bounding box center [344, 223] width 32 height 26
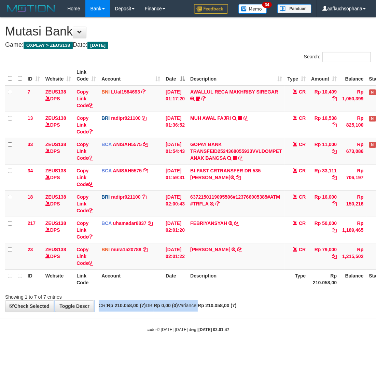
click at [205, 305] on div "**********" at bounding box center [188, 165] width 376 height 294
click at [205, 305] on span "CR: Rp 210.058,00 (7) DB: Rp 0,00 (0) Variance: Rp 210.058,00 (7)" at bounding box center [165, 305] width 141 height 5
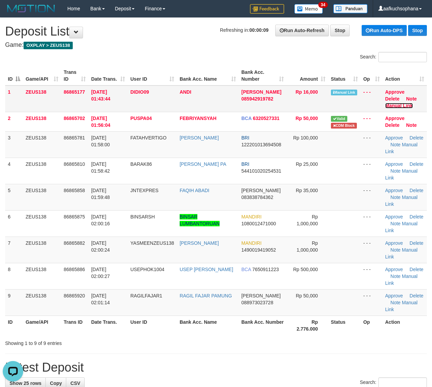
click at [398, 103] on link "Manual Link" at bounding box center [399, 105] width 28 height 5
drag, startPoint x: 348, startPoint y: 214, endPoint x: 438, endPoint y: 241, distance: 93.9
click at [349, 214] on td at bounding box center [344, 223] width 32 height 26
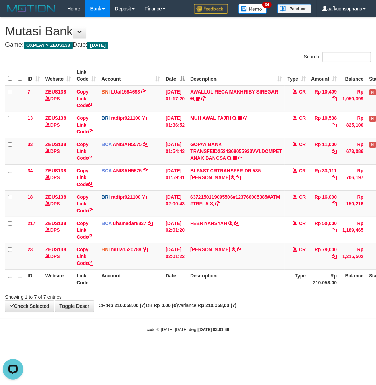
click at [259, 312] on div "**********" at bounding box center [188, 165] width 376 height 294
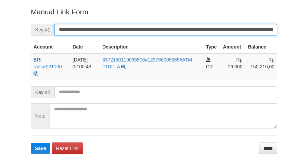
click at [194, 30] on input "**********" at bounding box center [165, 30] width 222 height 12
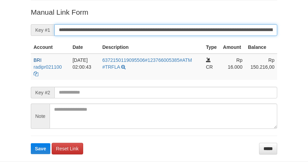
click at [193, 32] on input "**********" at bounding box center [165, 30] width 222 height 12
click at [31, 143] on button "Save" at bounding box center [40, 148] width 19 height 11
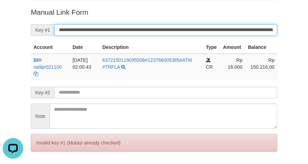
click at [185, 29] on input "**********" at bounding box center [165, 30] width 222 height 12
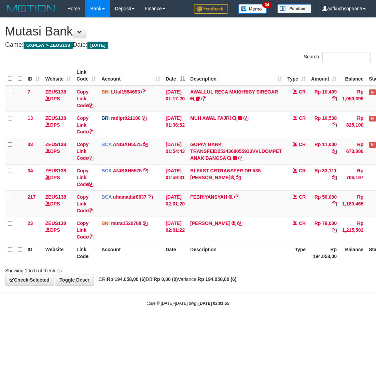
drag, startPoint x: 228, startPoint y: 323, endPoint x: 214, endPoint y: 320, distance: 13.9
click at [218, 322] on body "Toggle navigation Home Bank Account List Load By Website Group [OXPLAY] ZEUS138…" at bounding box center [188, 162] width 376 height 324
drag, startPoint x: 213, startPoint y: 320, endPoint x: 137, endPoint y: 301, distance: 78.2
click at [208, 319] on body "Toggle navigation Home Bank Account List Load By Website Group [OXPLAY] ZEUS138…" at bounding box center [188, 162] width 376 height 324
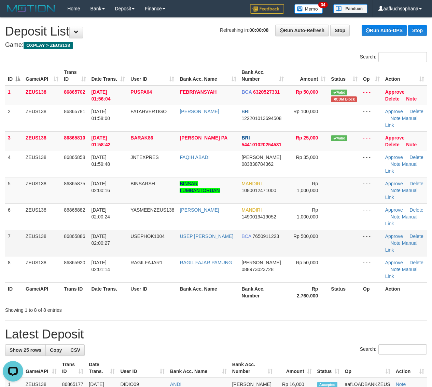
click at [342, 240] on td at bounding box center [344, 243] width 32 height 26
click at [359, 237] on td at bounding box center [344, 243] width 32 height 26
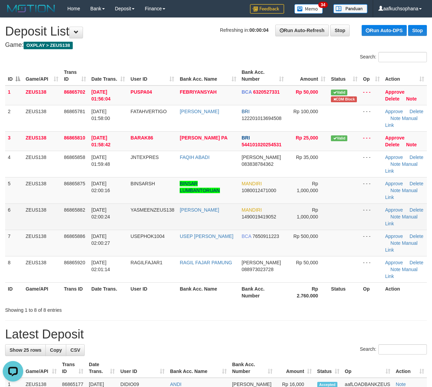
click at [328, 221] on td at bounding box center [344, 216] width 32 height 26
click at [339, 218] on td at bounding box center [344, 216] width 32 height 26
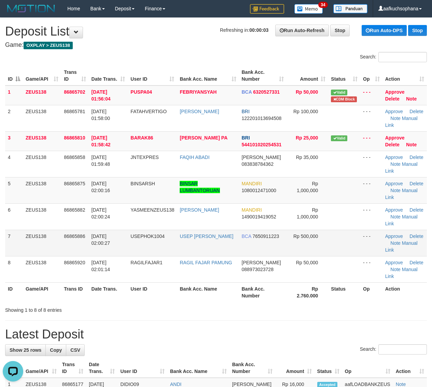
click at [332, 240] on td at bounding box center [344, 243] width 32 height 26
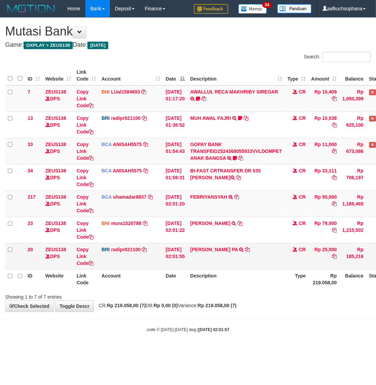
click at [243, 246] on td "[PERSON_NAME] PA TRANSFER NBMB [PERSON_NAME] PA TO [PERSON_NAME]" at bounding box center [236, 256] width 97 height 26
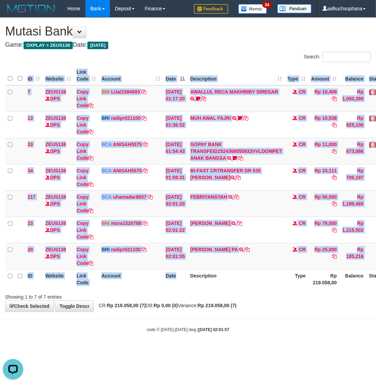
drag, startPoint x: 183, startPoint y: 286, endPoint x: 183, endPoint y: 290, distance: 4.1
click at [183, 290] on div "ID Website Link Code Account Date Description Type Amount Balance Status Action…" at bounding box center [188, 177] width 376 height 227
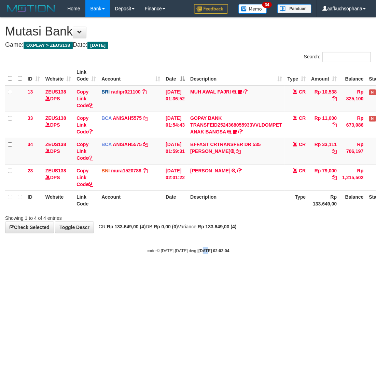
click at [200, 271] on html "Toggle navigation Home Bank Account List Load By Website Group [OXPLAY] ZEUS138…" at bounding box center [188, 135] width 376 height 271
click at [166, 271] on html "Toggle navigation Home Bank Account List Load By Website Group [OXPLAY] ZEUS138…" at bounding box center [188, 135] width 376 height 271
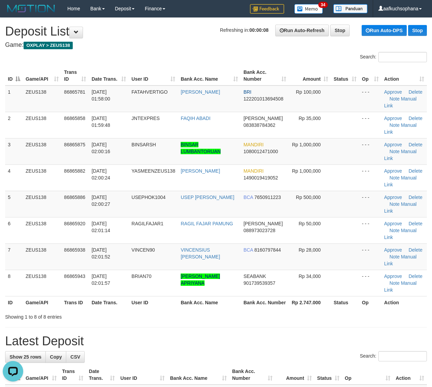
drag, startPoint x: 367, startPoint y: 194, endPoint x: 373, endPoint y: 194, distance: 6.2
click at [368, 194] on td "- - -" at bounding box center [370, 204] width 22 height 26
drag, startPoint x: 367, startPoint y: 239, endPoint x: 438, endPoint y: 245, distance: 70.7
click at [367, 239] on td "- - -" at bounding box center [370, 230] width 22 height 26
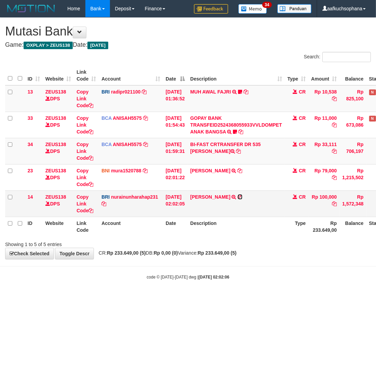
click at [243, 195] on icon at bounding box center [240, 197] width 5 height 5
drag, startPoint x: 196, startPoint y: 275, endPoint x: 196, endPoint y: 286, distance: 11.0
click at [196, 286] on body "Toggle navigation Home Bank Account List Load By Website Group [OXPLAY] ZEUS138…" at bounding box center [188, 149] width 376 height 298
drag, startPoint x: 196, startPoint y: 287, endPoint x: 49, endPoint y: 260, distance: 150.5
click at [195, 287] on body "Toggle navigation Home Bank Account List Load By Website Group [OXPLAY] ZEUS138…" at bounding box center [188, 149] width 376 height 298
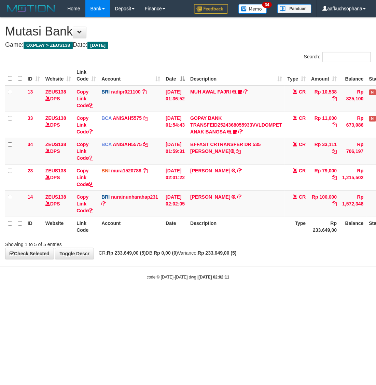
click at [231, 277] on div "code © 2012-2018 dwg | 2025/09/01 02:02:11" at bounding box center [188, 277] width 376 height 7
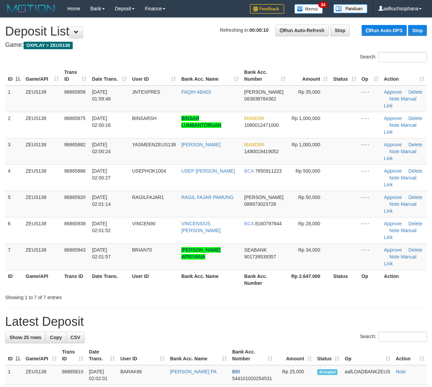
click at [372, 289] on th "Op" at bounding box center [370, 279] width 23 height 19
